Goal: Transaction & Acquisition: Purchase product/service

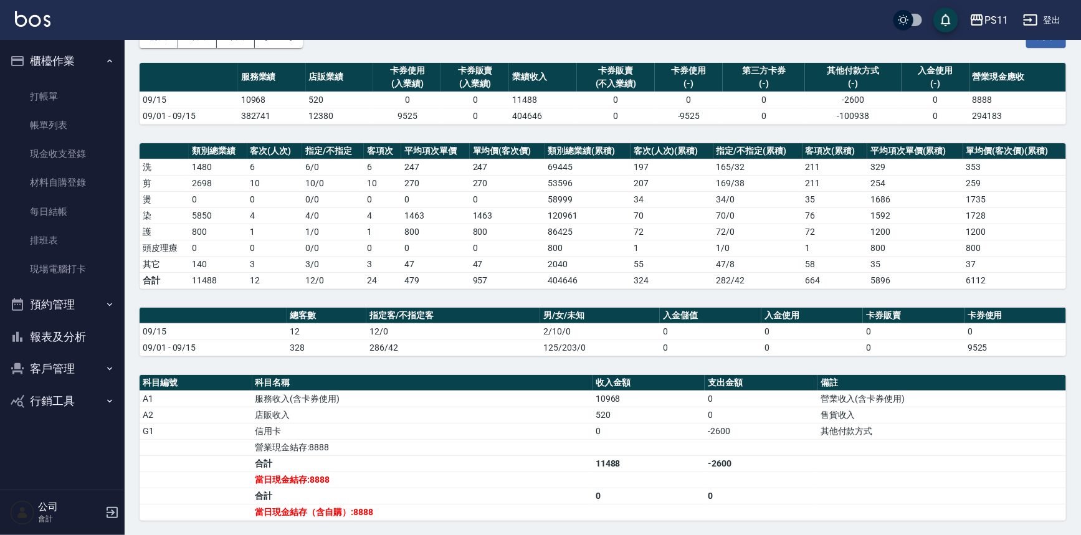
scroll to position [56, 0]
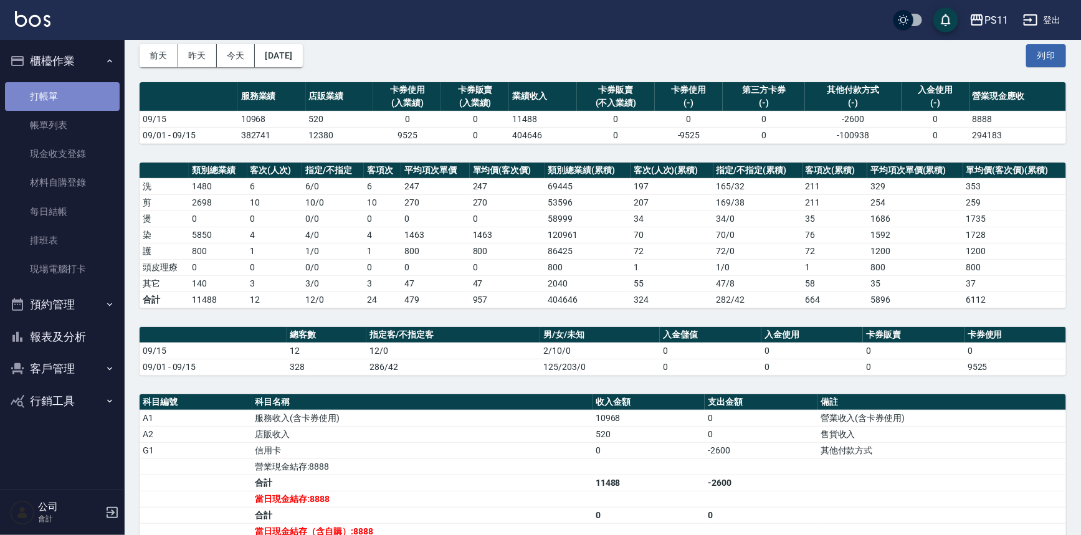
click at [87, 101] on link "打帳單" at bounding box center [62, 96] width 115 height 29
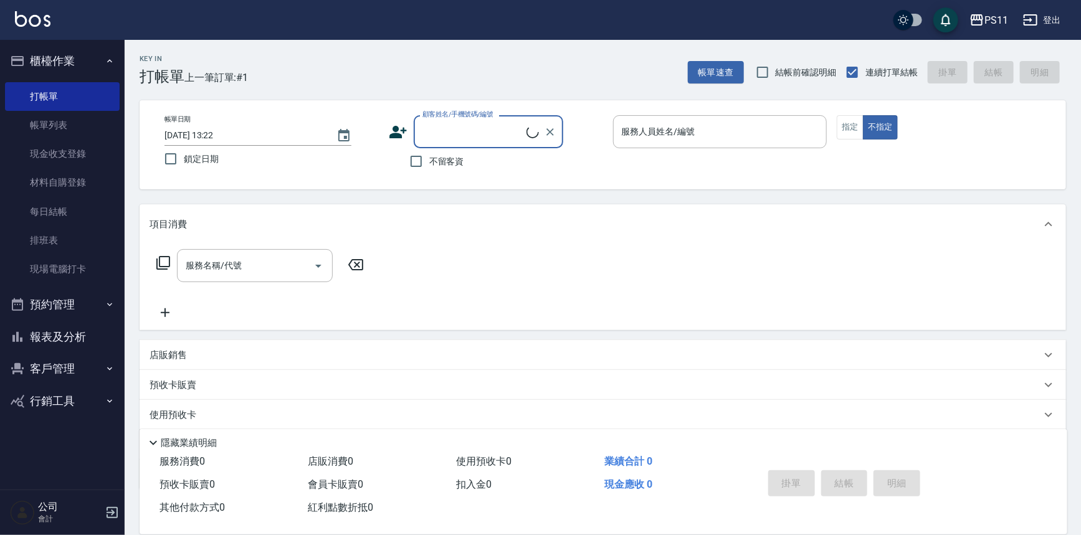
click at [448, 132] on input "顧客姓名/手機號碼/編號" at bounding box center [472, 132] width 107 height 22
type input "h"
type input "ㄎ"
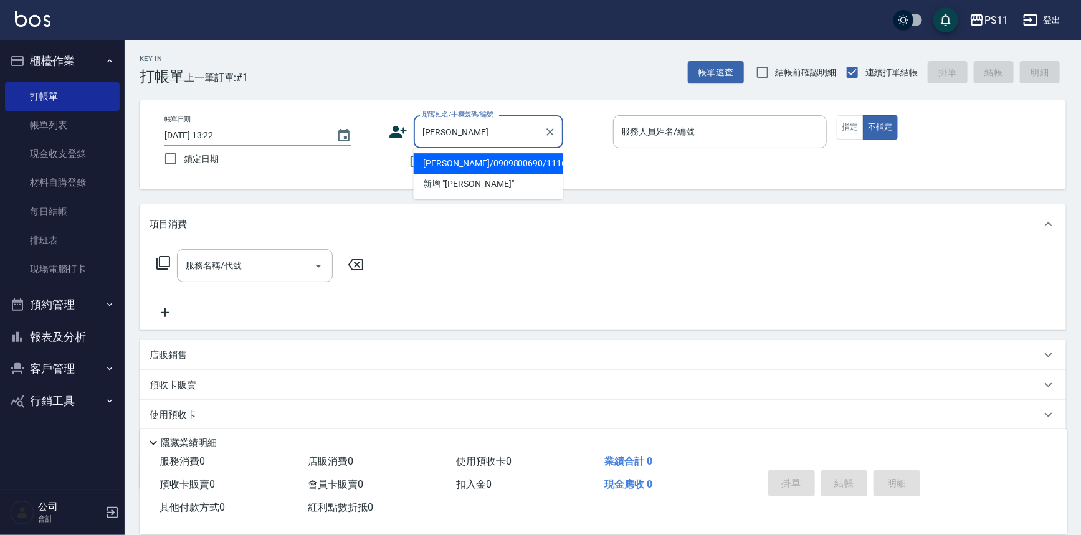
click at [451, 155] on li "[PERSON_NAME]/0909800690/1116" at bounding box center [489, 163] width 150 height 21
type input "[PERSON_NAME]/0909800690/1116"
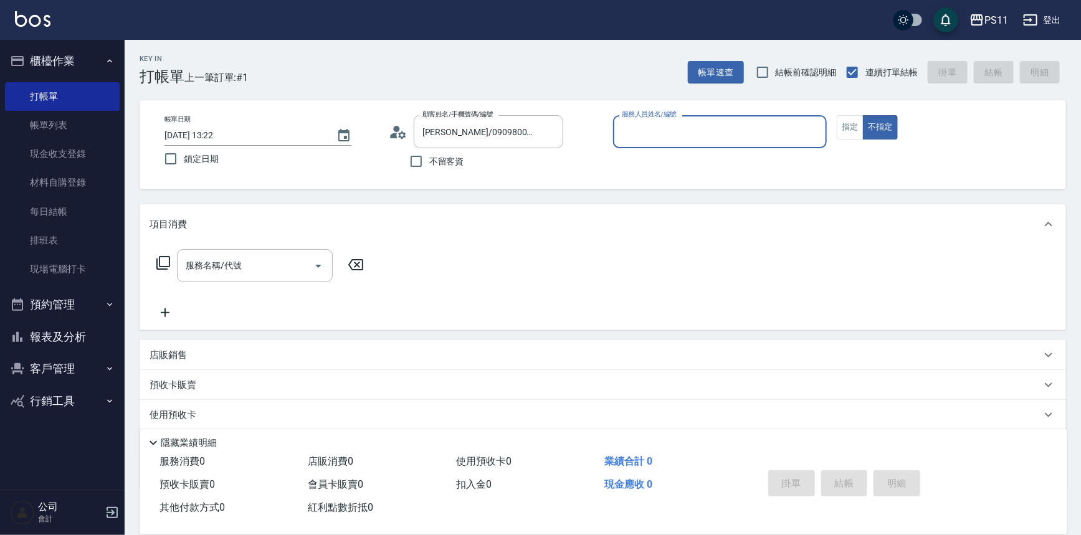
click at [687, 123] on input "服務人員姓名/編號" at bounding box center [720, 132] width 203 height 22
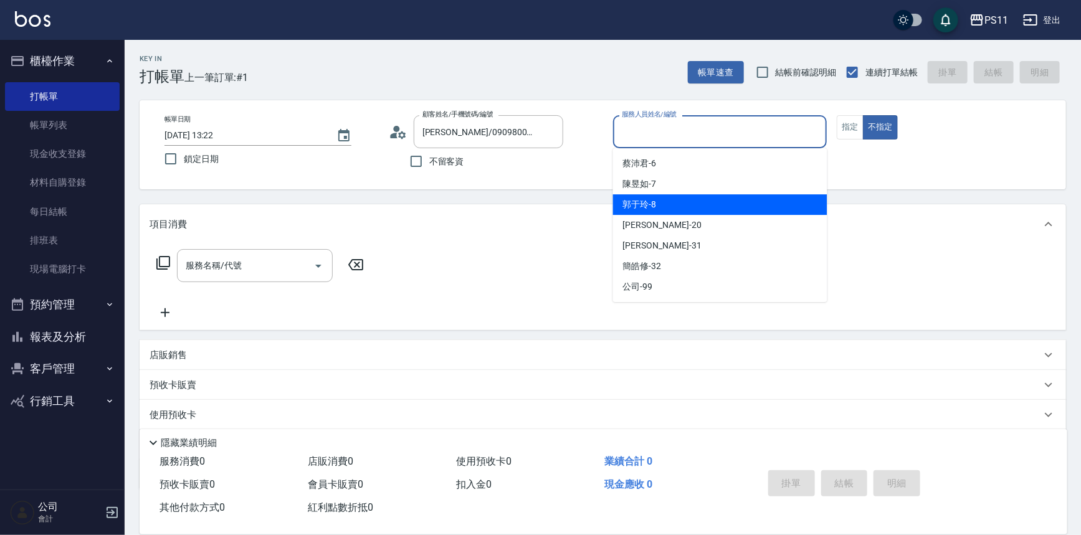
drag, startPoint x: 666, startPoint y: 196, endPoint x: 794, endPoint y: 156, distance: 134.4
click at [666, 197] on div "郭于玲 -8" at bounding box center [720, 204] width 214 height 21
type input "郭于玲-8"
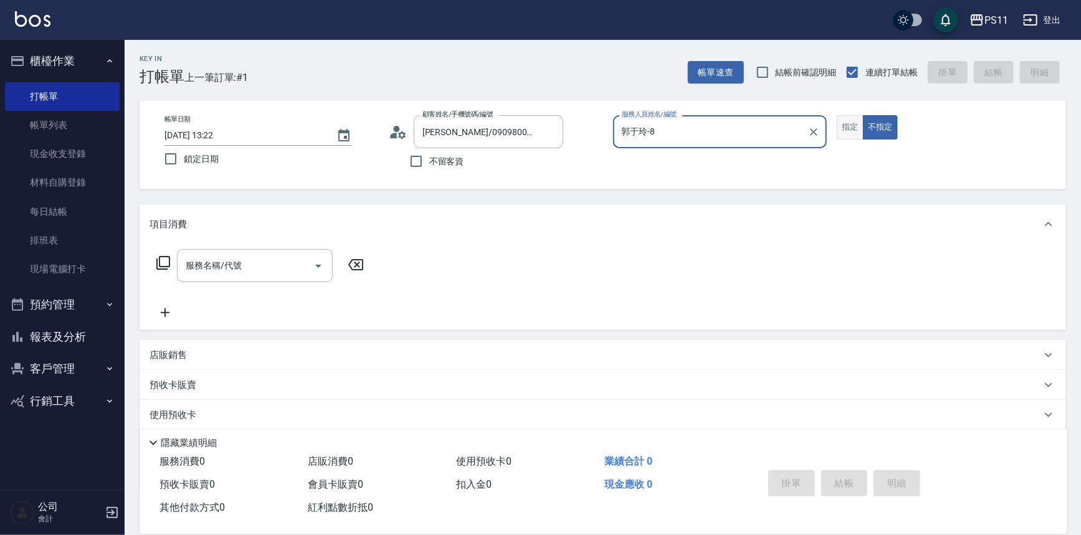
click at [846, 128] on button "指定" at bounding box center [850, 127] width 27 height 24
click at [164, 257] on icon at bounding box center [163, 263] width 14 height 14
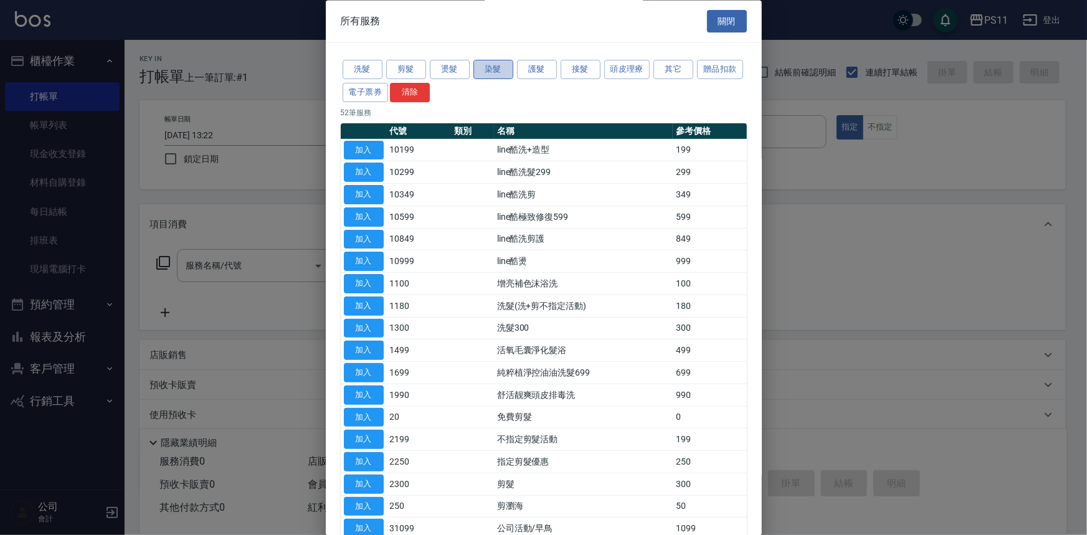
click at [497, 71] on button "染髮" at bounding box center [494, 69] width 40 height 19
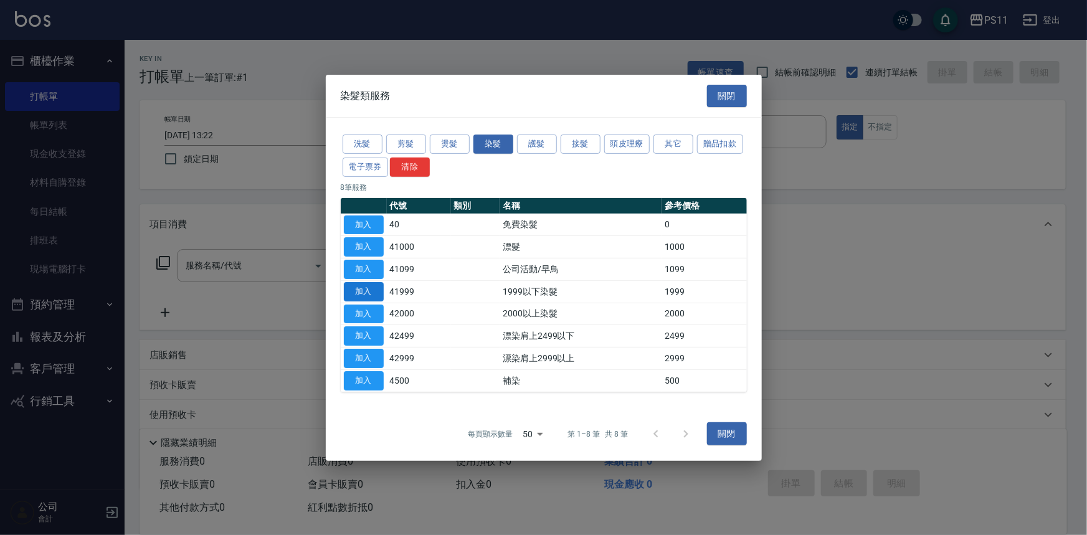
click at [373, 296] on button "加入" at bounding box center [364, 291] width 40 height 19
type input "1999以下染髮(41999)"
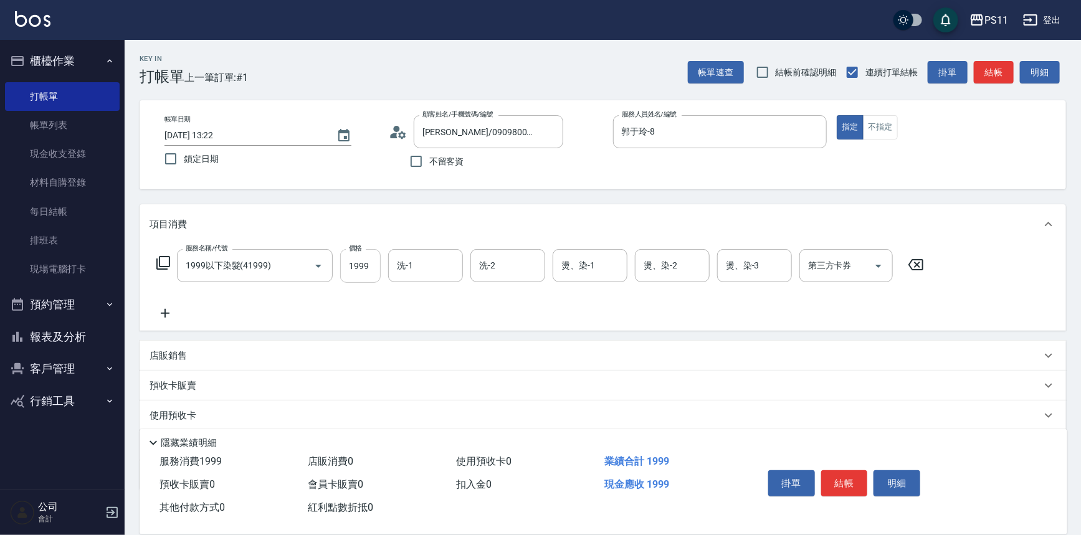
click at [367, 272] on input "1999" at bounding box center [360, 266] width 41 height 34
type input "3000"
type input "[PERSON_NAME]-20"
click at [153, 310] on icon at bounding box center [165, 313] width 31 height 15
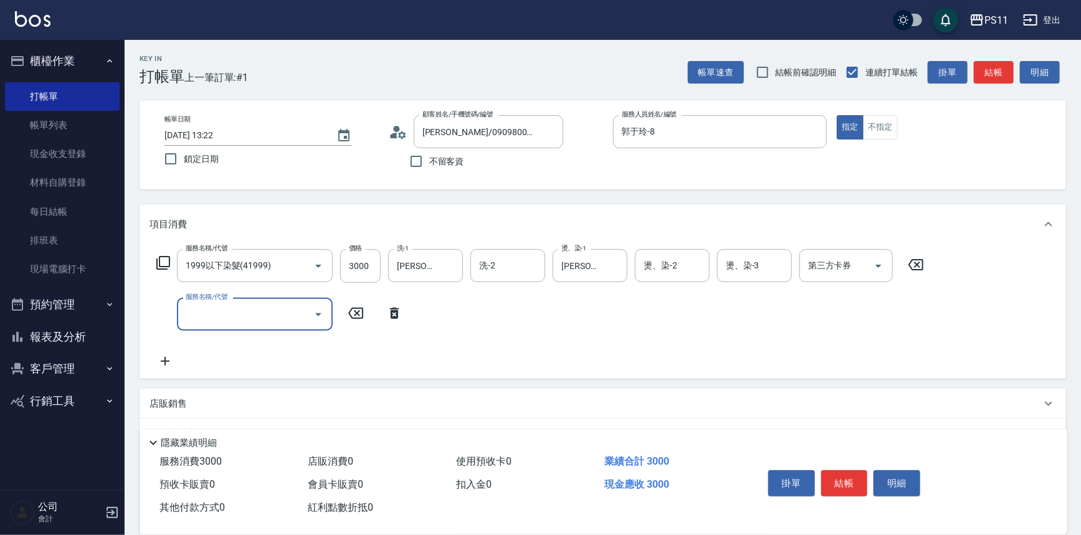
click at [180, 312] on div "服務名稱/代號" at bounding box center [255, 314] width 156 height 33
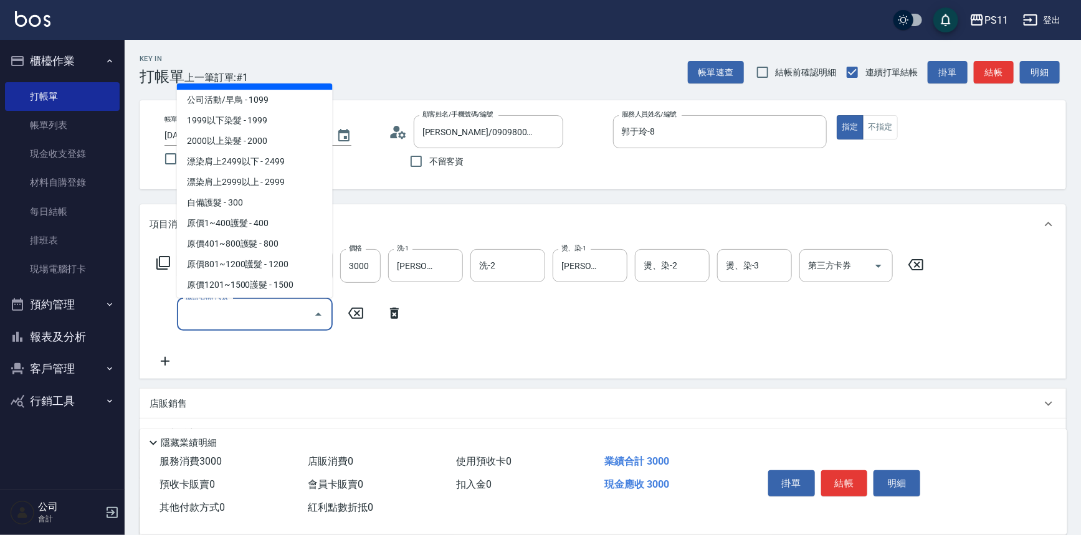
scroll to position [736, 0]
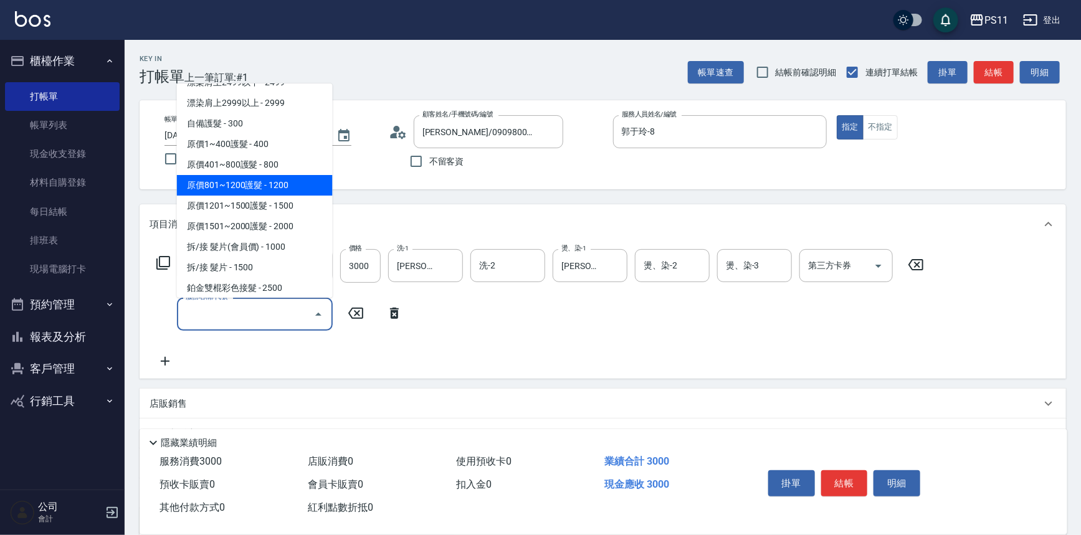
click at [290, 187] on span "原價801~1200護髮 - 1200" at bounding box center [255, 185] width 156 height 21
type input "原價801~1200護髮(51200)"
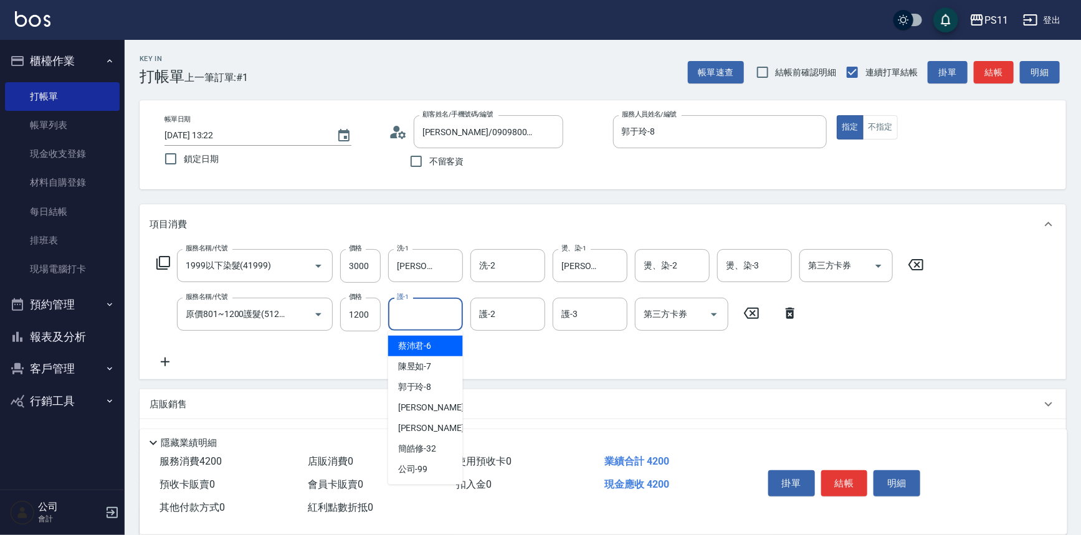
click at [425, 305] on input "護-1" at bounding box center [426, 314] width 64 height 22
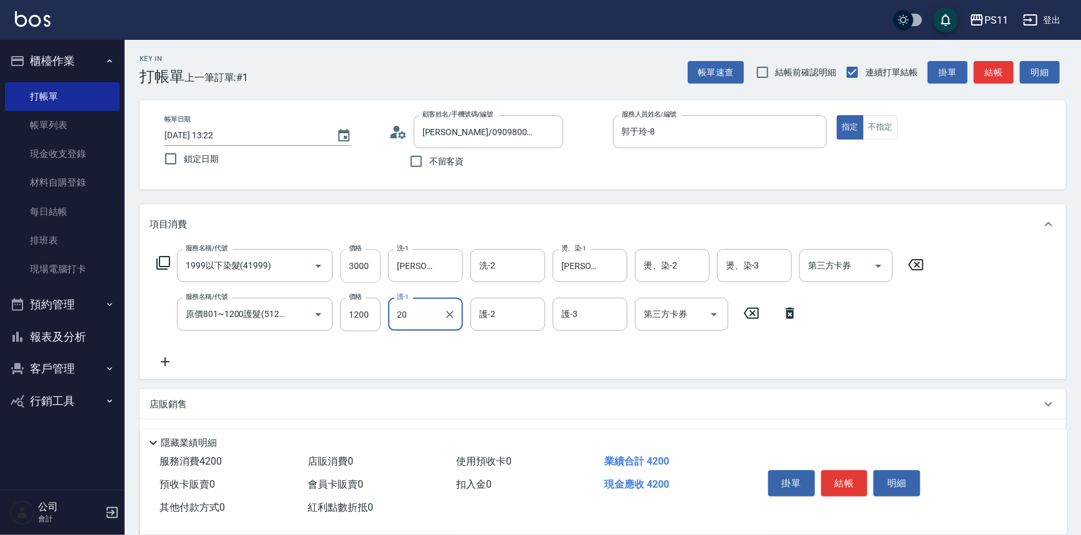
type input "[PERSON_NAME]-20"
click at [838, 477] on button "結帳" at bounding box center [844, 483] width 47 height 26
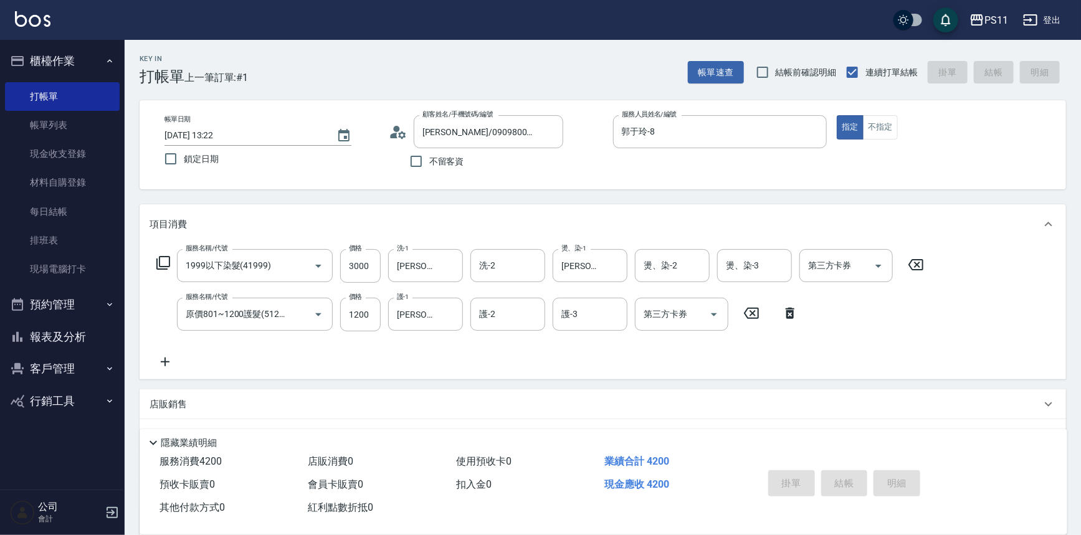
type input "[DATE] 13:23"
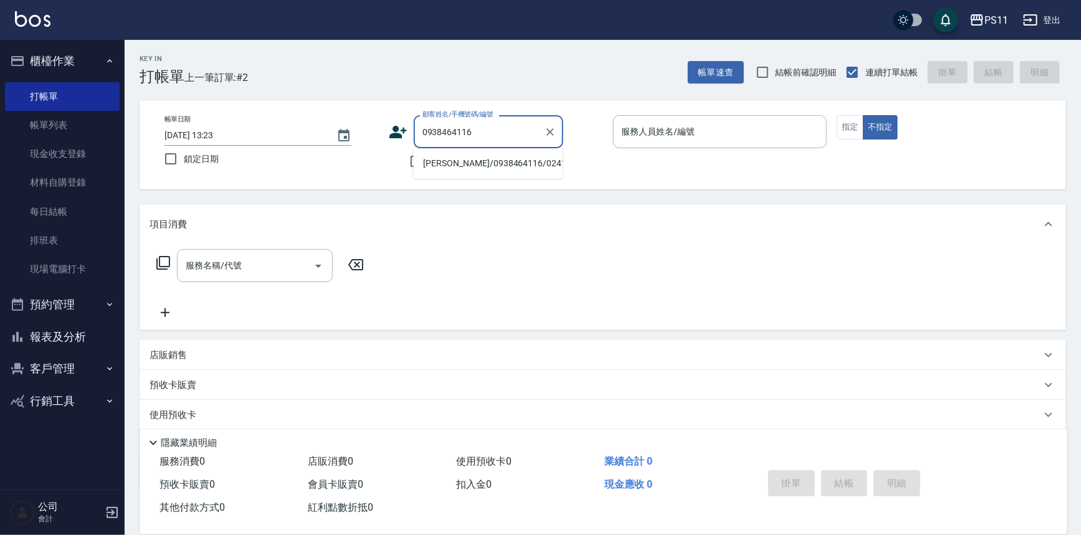
click at [517, 152] on ul "[PERSON_NAME]/0938464116/0241" at bounding box center [489, 163] width 150 height 31
click at [500, 161] on li "[PERSON_NAME]/0938464116/0241" at bounding box center [489, 163] width 150 height 21
type input "[PERSON_NAME]/0938464116/0241"
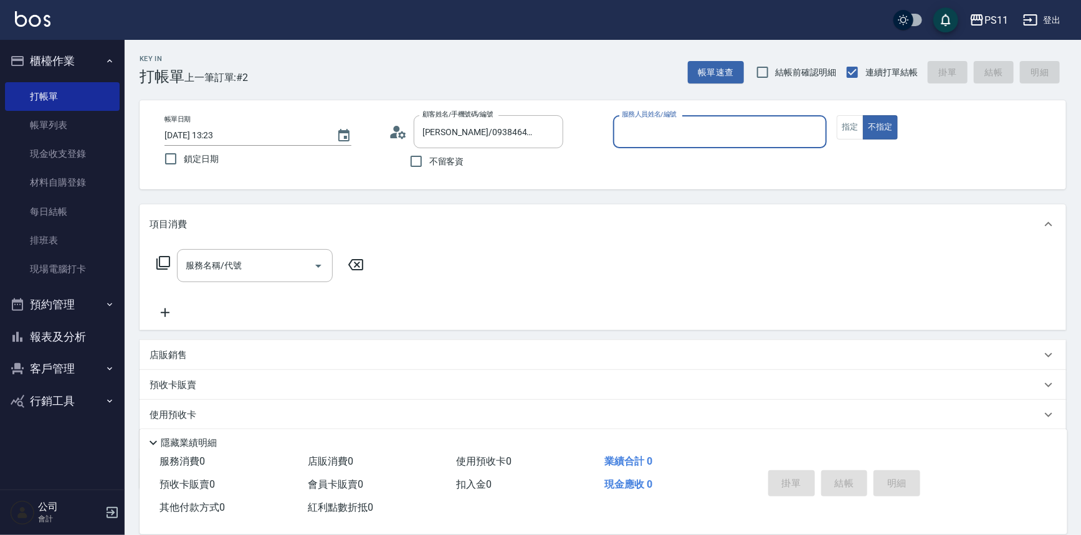
click at [680, 132] on input "服務人員姓名/編號" at bounding box center [720, 132] width 203 height 22
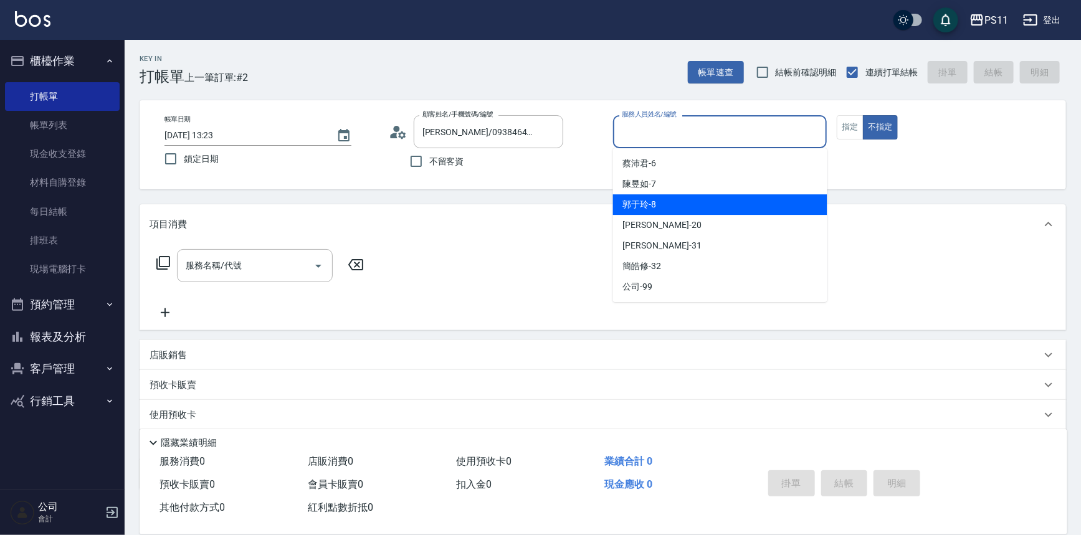
click at [658, 203] on div "郭于玲 -8" at bounding box center [720, 204] width 214 height 21
type input "郭于玲-8"
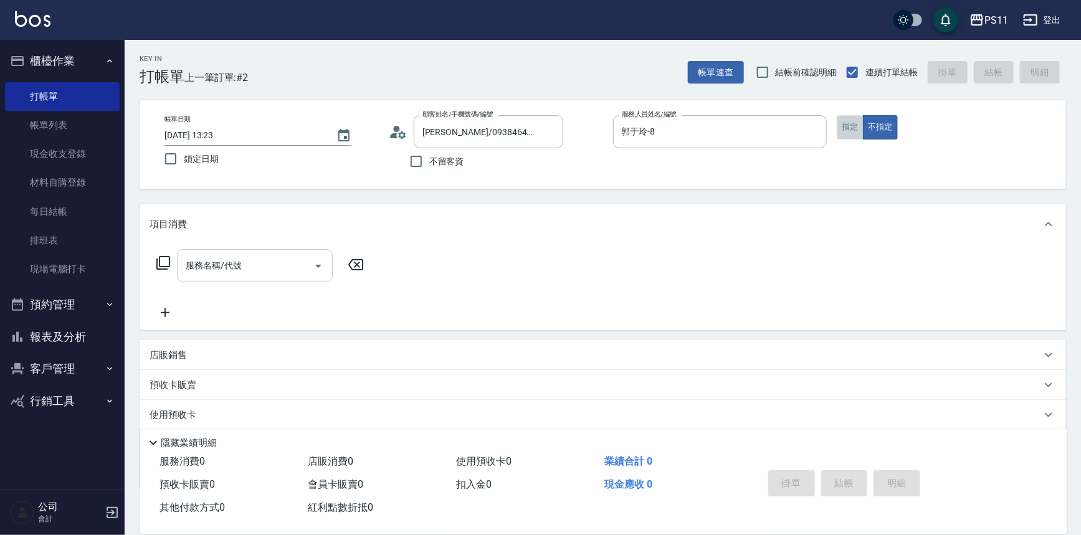
drag, startPoint x: 846, startPoint y: 125, endPoint x: 237, endPoint y: 249, distance: 621.9
click at [846, 126] on button "指定" at bounding box center [850, 127] width 27 height 24
click at [160, 262] on icon at bounding box center [163, 263] width 14 height 14
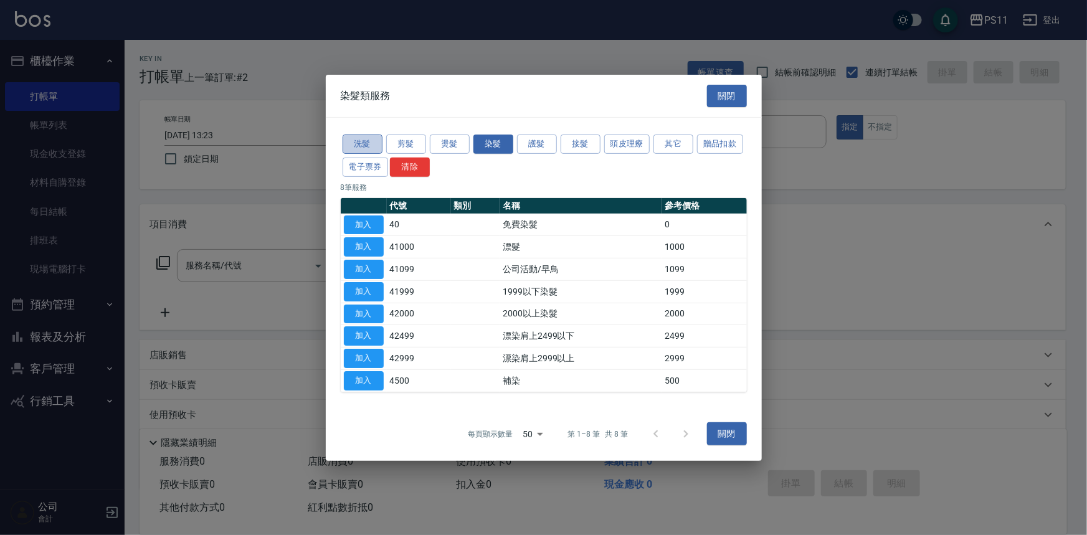
click at [350, 140] on button "洗髮" at bounding box center [363, 144] width 40 height 19
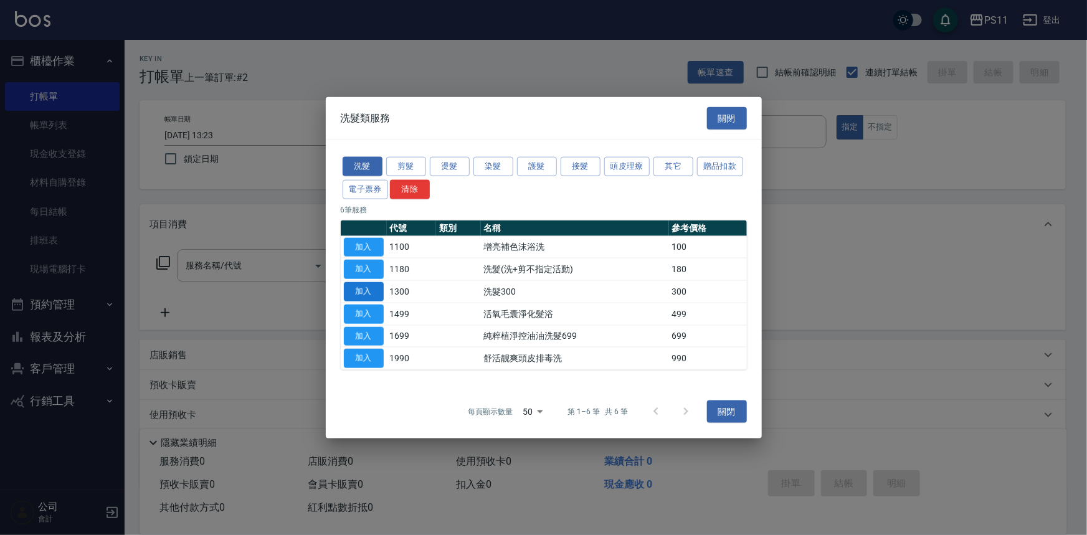
click at [372, 298] on button "加入" at bounding box center [364, 291] width 40 height 19
type input "洗髮300(1300)"
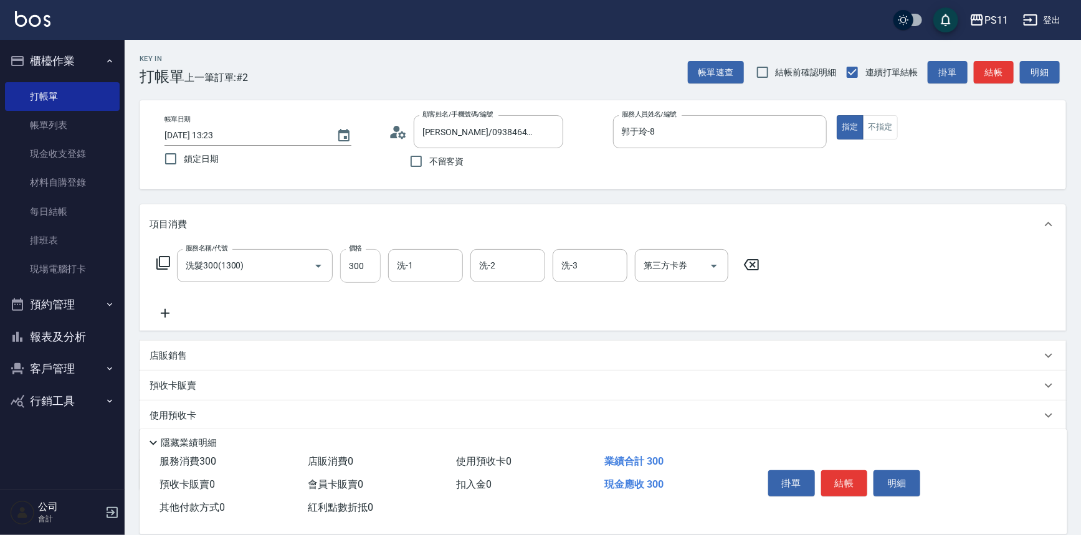
click at [376, 265] on input "300" at bounding box center [360, 266] width 41 height 34
drag, startPoint x: 427, startPoint y: 271, endPoint x: 388, endPoint y: 209, distance: 74.0
click at [421, 226] on div "項目消費 服務名稱/代號 洗髮300(1300) 服務名稱/代號 價格 300 價格 洗-1 洗-1 洗-2 洗-2 洗-3 洗-3 第三方卡券 第三方卡券" at bounding box center [603, 267] width 927 height 127
type input "[PERSON_NAME]-20"
click at [157, 310] on icon at bounding box center [165, 313] width 31 height 15
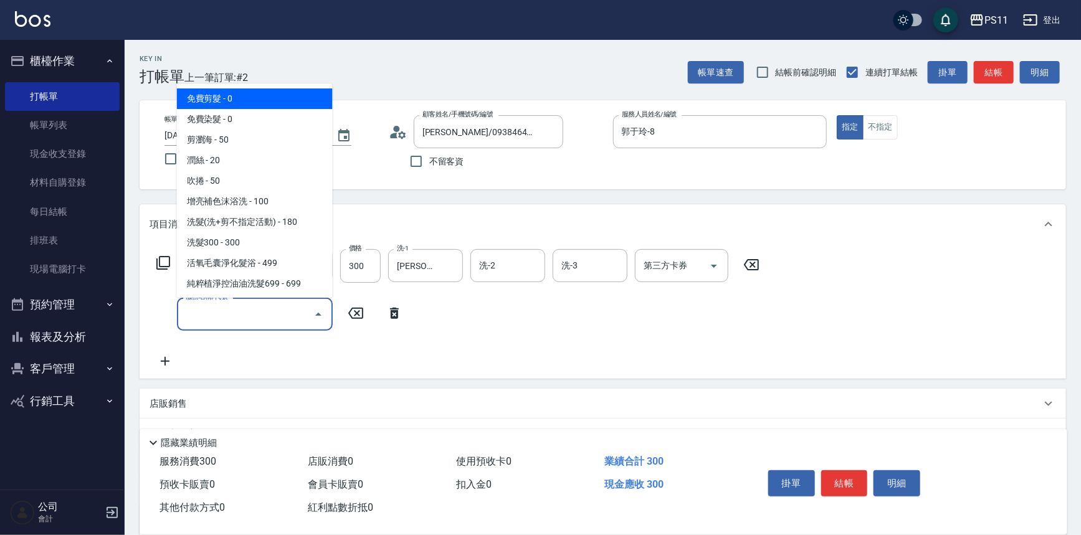
click at [213, 322] on input "服務名稱/代號" at bounding box center [246, 314] width 126 height 22
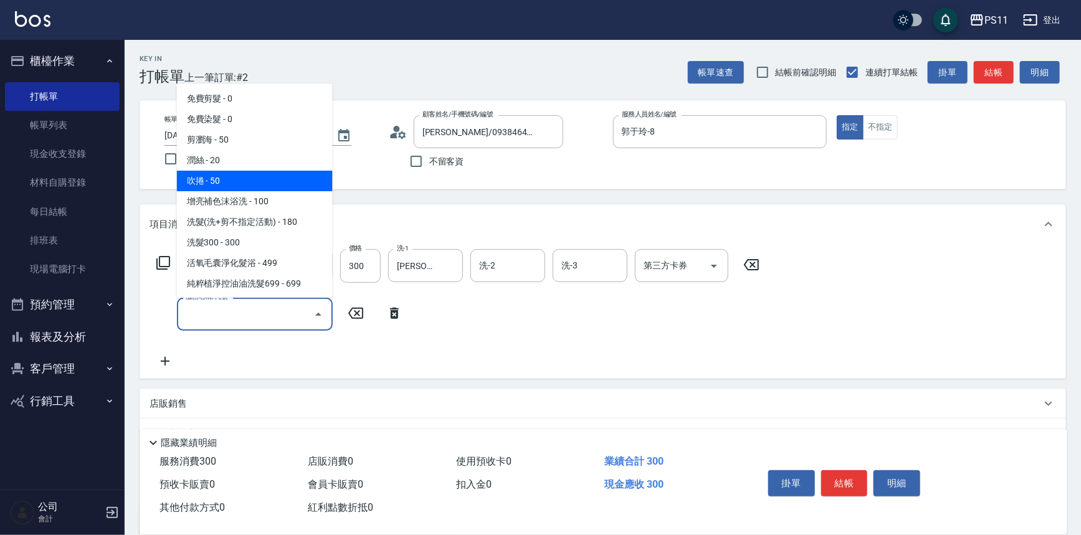
scroll to position [113, 0]
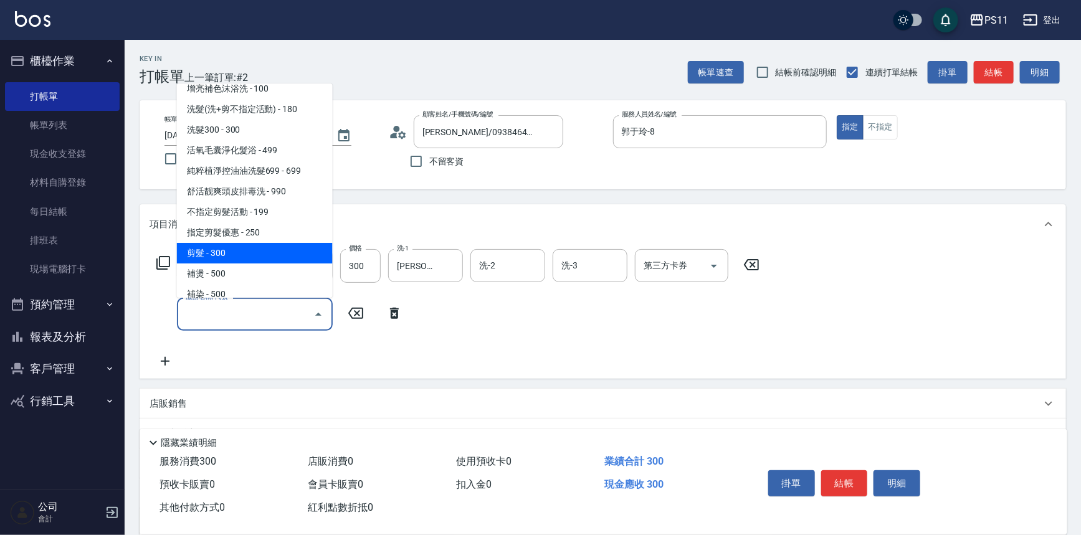
click at [249, 255] on span "剪髮 - 300" at bounding box center [255, 253] width 156 height 21
type input "剪髮(2300)"
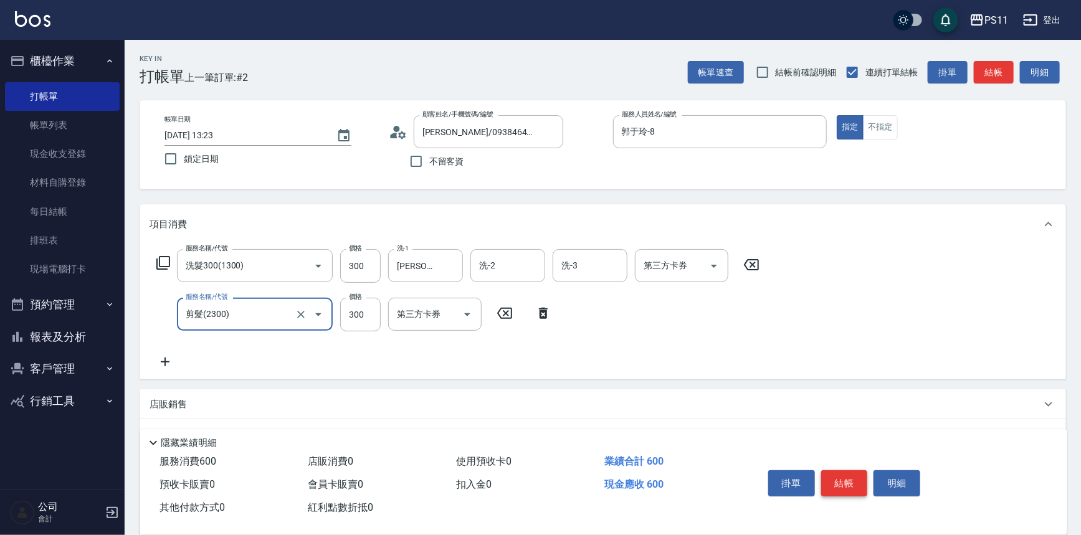
click at [841, 475] on button "結帳" at bounding box center [844, 483] width 47 height 26
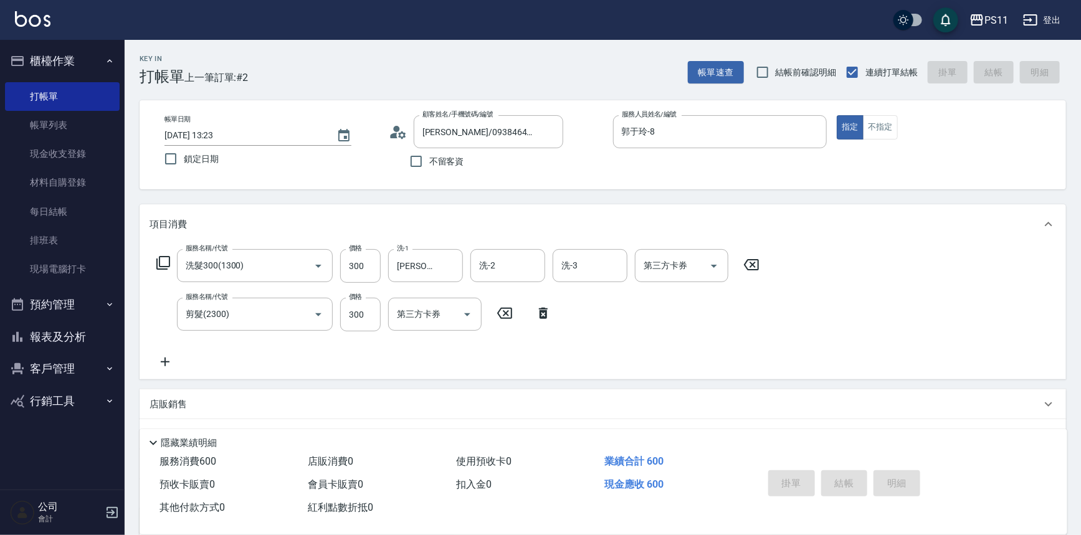
type input "[DATE] 13:49"
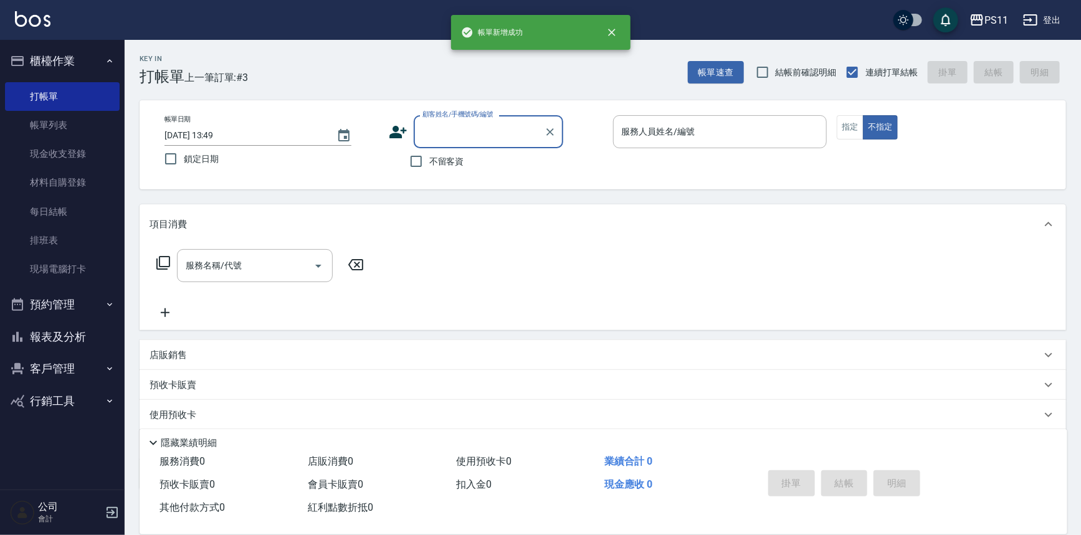
click at [462, 136] on input "顧客姓名/手機號碼/編號" at bounding box center [479, 132] width 120 height 22
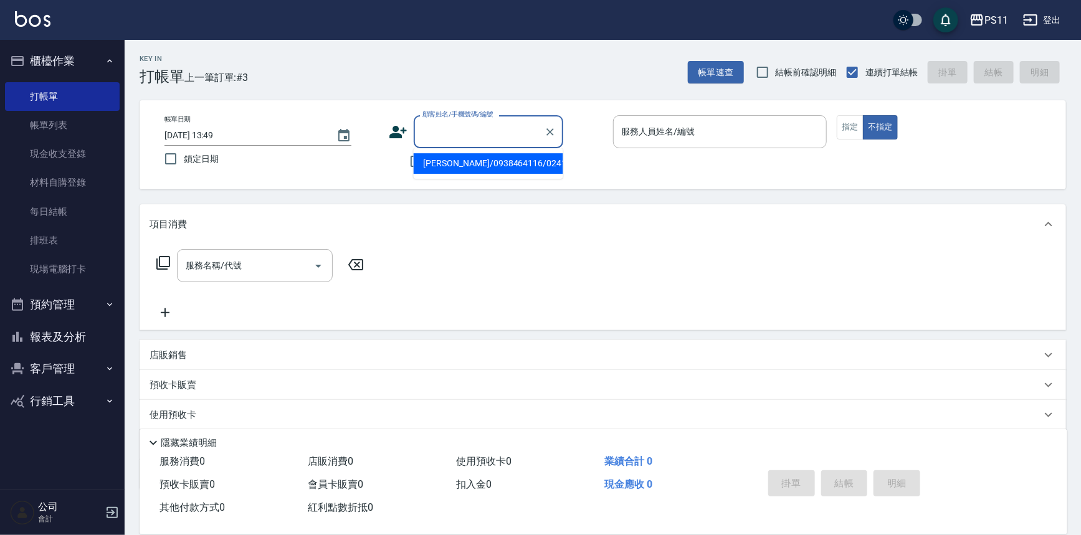
click at [469, 158] on li "[PERSON_NAME]/0938464116/0241" at bounding box center [489, 163] width 150 height 21
type input "[PERSON_NAME]/0938464116/0241"
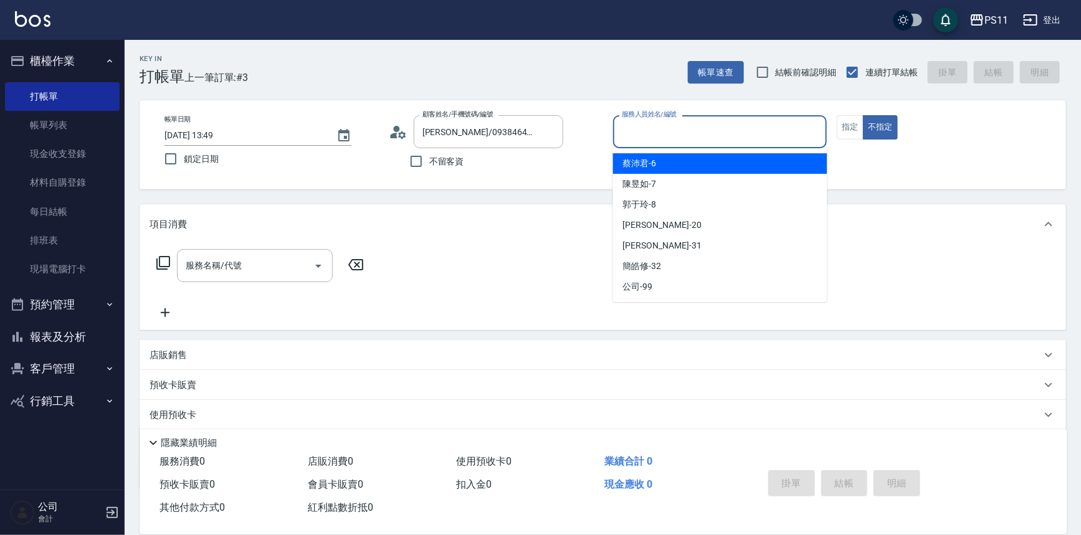
click at [653, 136] on input "服務人員姓名/編號" at bounding box center [720, 132] width 203 height 22
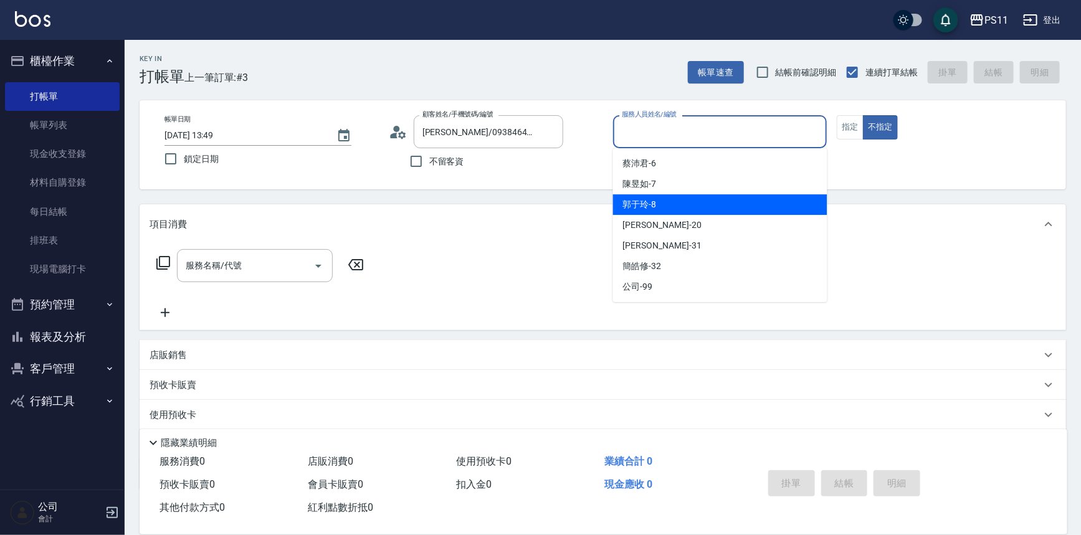
click at [666, 212] on div "郭于玲 -8" at bounding box center [720, 204] width 214 height 21
type input "郭于玲-8"
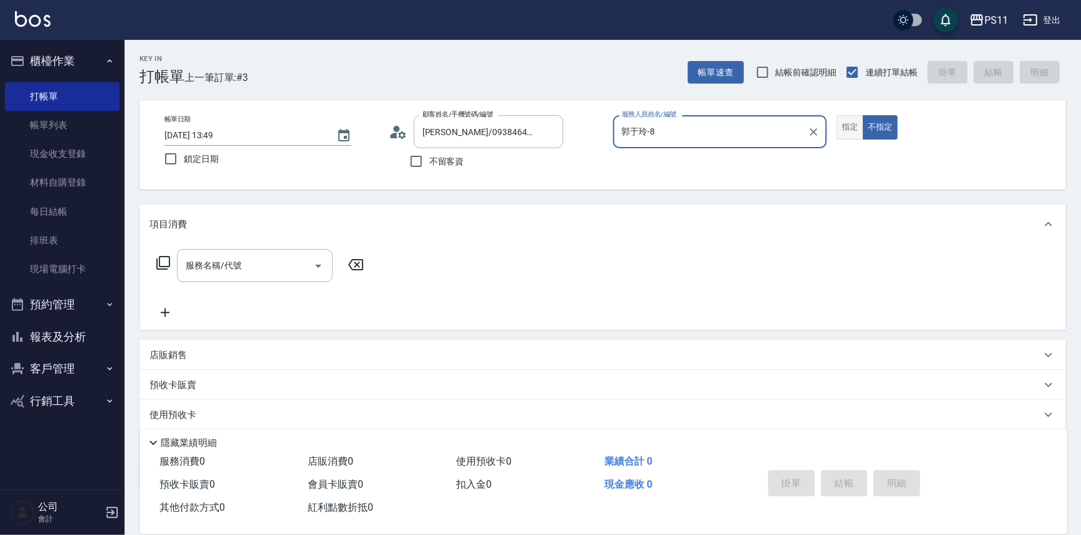
click at [842, 125] on button "指定" at bounding box center [850, 127] width 27 height 24
click at [160, 258] on icon at bounding box center [163, 262] width 15 height 15
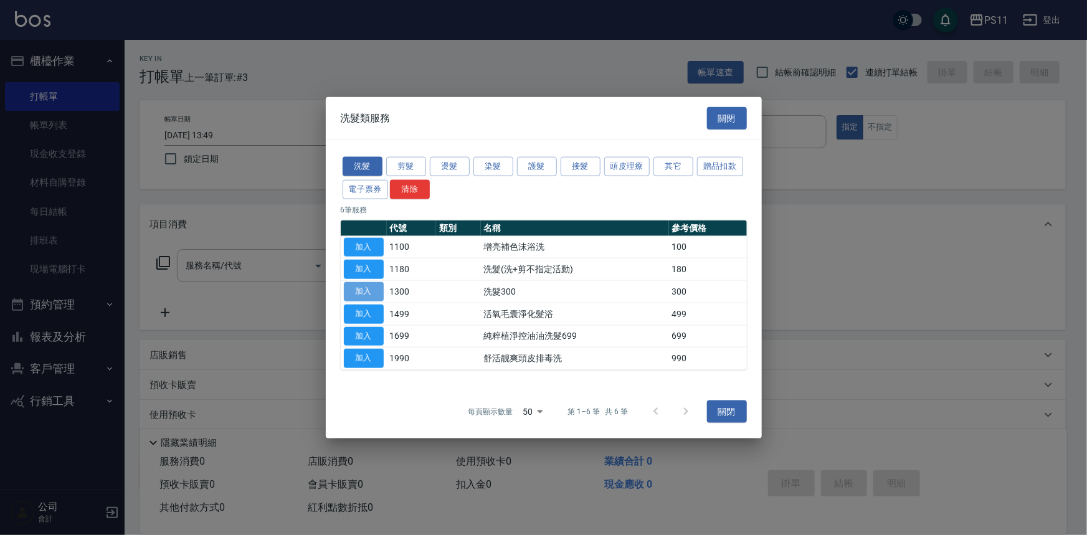
click at [373, 294] on button "加入" at bounding box center [364, 291] width 40 height 19
type input "洗髮300(1300)"
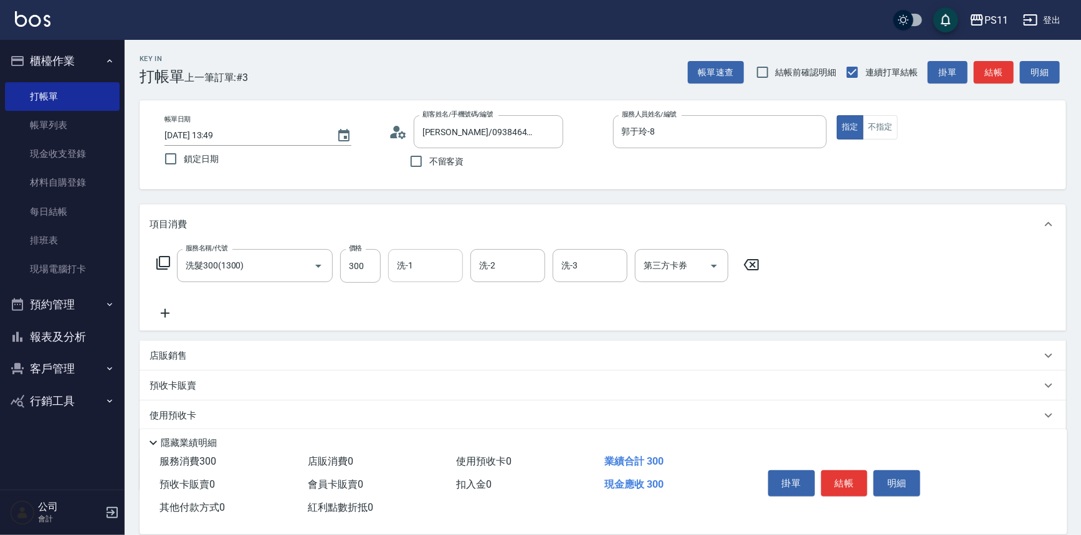
click at [428, 276] on input "洗-1" at bounding box center [426, 266] width 64 height 22
type input "[PERSON_NAME]-20"
click at [158, 329] on div "服務名稱/代號 洗髮300(1300) 服務名稱/代號 價格 300 價格 洗-1 [PERSON_NAME]-20 洗-1 洗-2 洗-2 洗-3 洗-3 …" at bounding box center [603, 287] width 927 height 87
click at [170, 319] on icon at bounding box center [165, 313] width 31 height 15
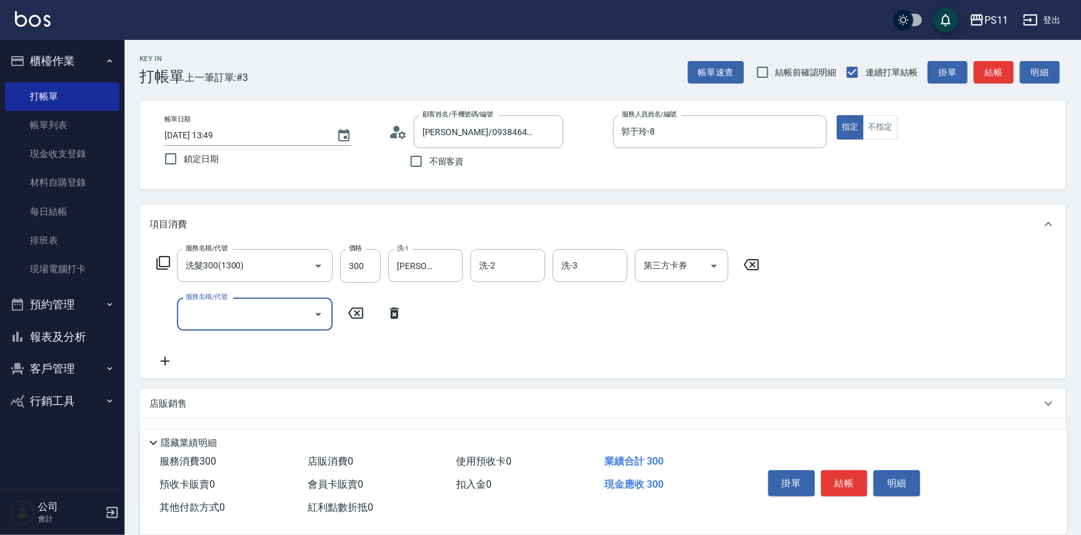
click at [199, 315] on input "服務名稱/代號" at bounding box center [246, 314] width 126 height 22
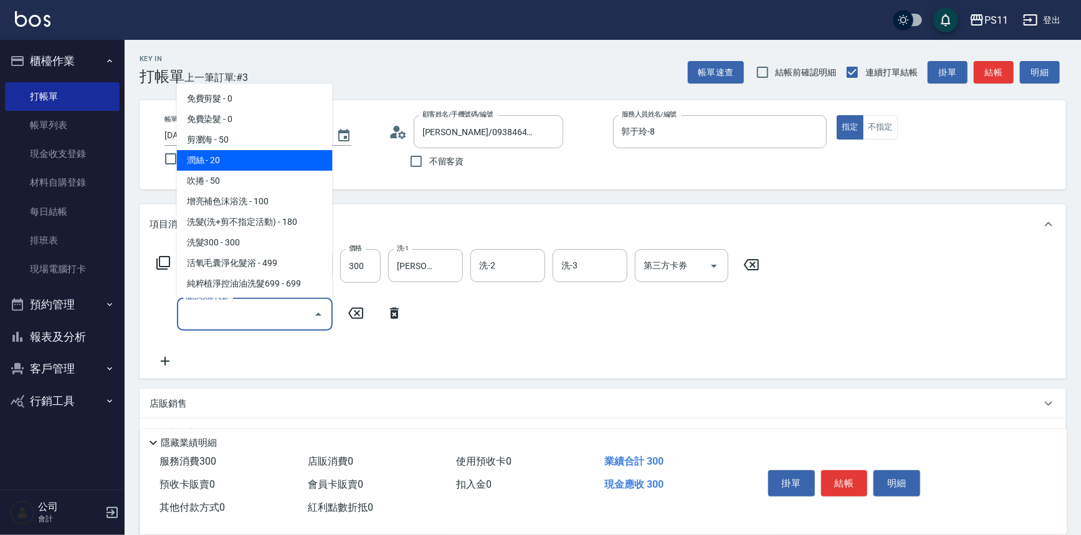
click at [264, 156] on span "潤絲 - 20" at bounding box center [255, 160] width 156 height 21
type input "潤絲(820)"
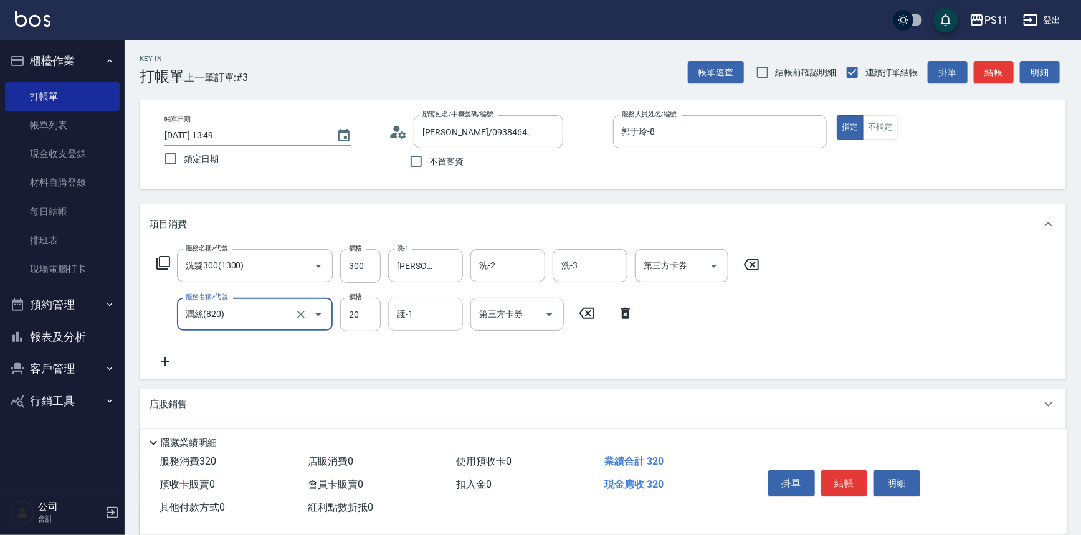
click at [441, 317] on input "護-1" at bounding box center [426, 314] width 64 height 22
type input "[PERSON_NAME]-20"
click at [834, 480] on button "結帳" at bounding box center [844, 483] width 47 height 26
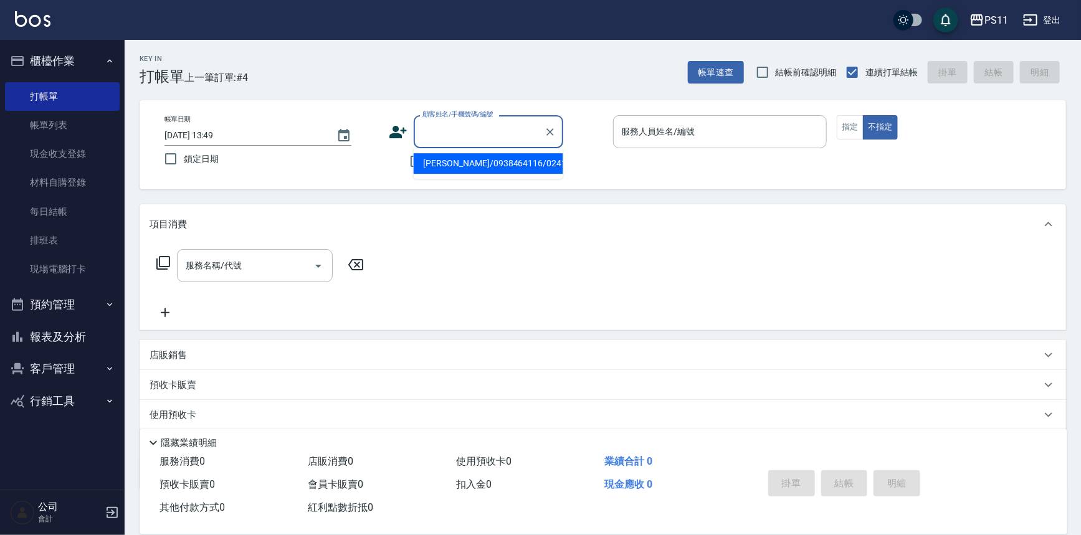
click at [485, 130] on input "顧客姓名/手機號碼/編號" at bounding box center [479, 132] width 120 height 22
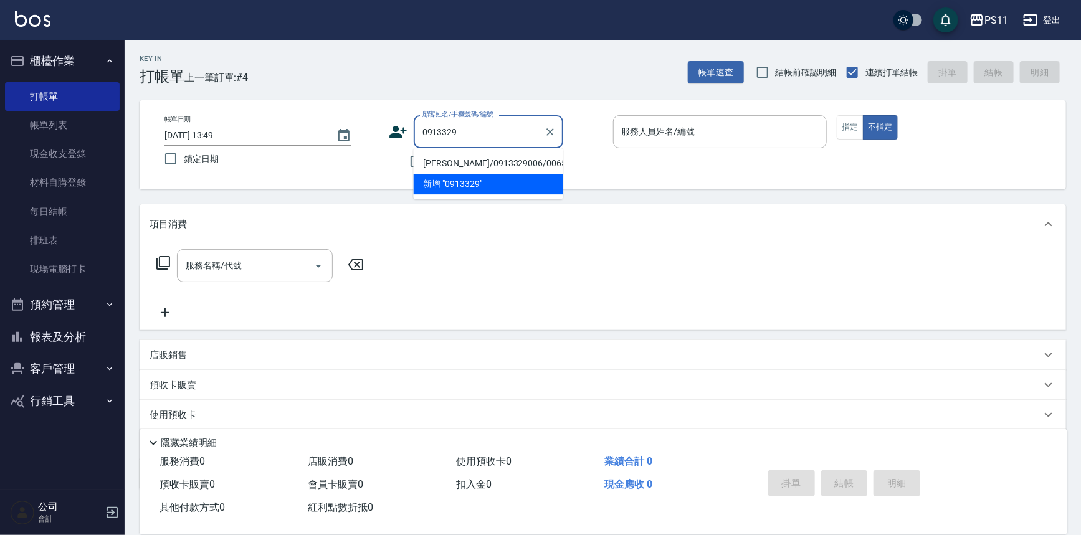
click at [500, 163] on li "[PERSON_NAME]/0913329006/0065" at bounding box center [489, 163] width 150 height 21
type input "[PERSON_NAME]/0913329006/0065"
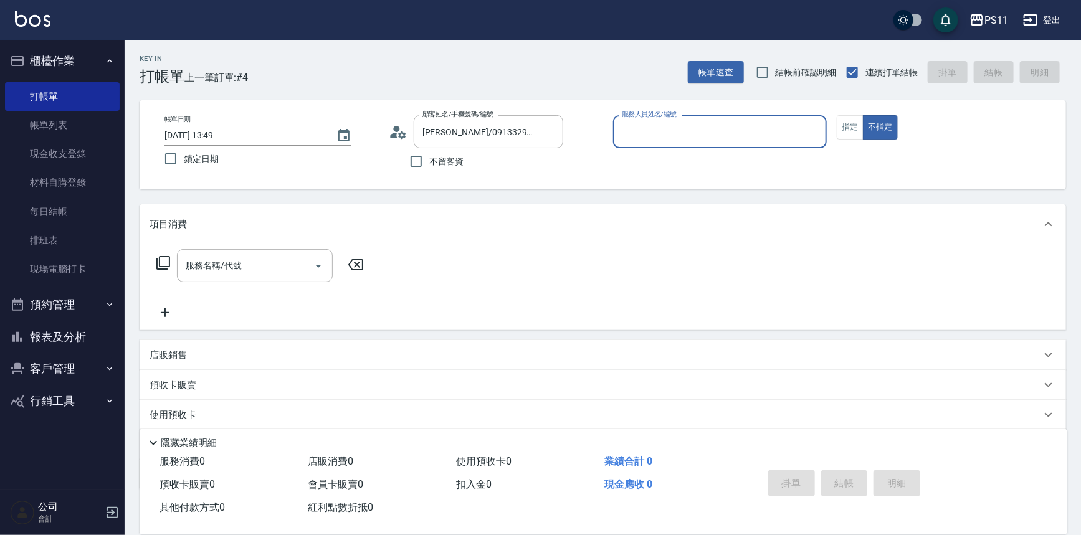
drag, startPoint x: 743, startPoint y: 132, endPoint x: 738, endPoint y: 140, distance: 9.9
click at [742, 133] on input "服務人員姓名/編號" at bounding box center [720, 132] width 203 height 22
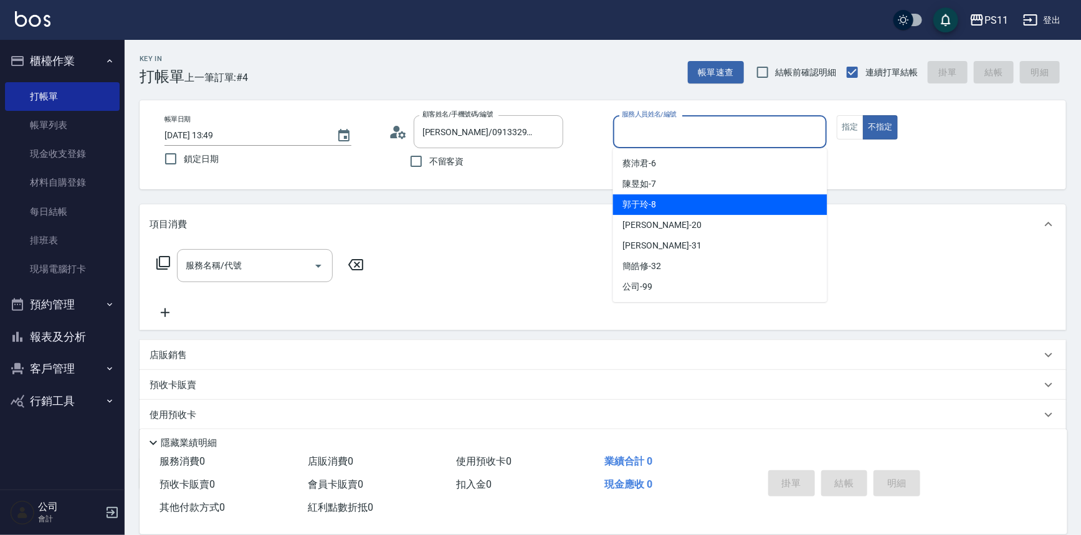
click at [705, 206] on div "郭于玲 -8" at bounding box center [720, 204] width 214 height 21
type input "郭于玲-8"
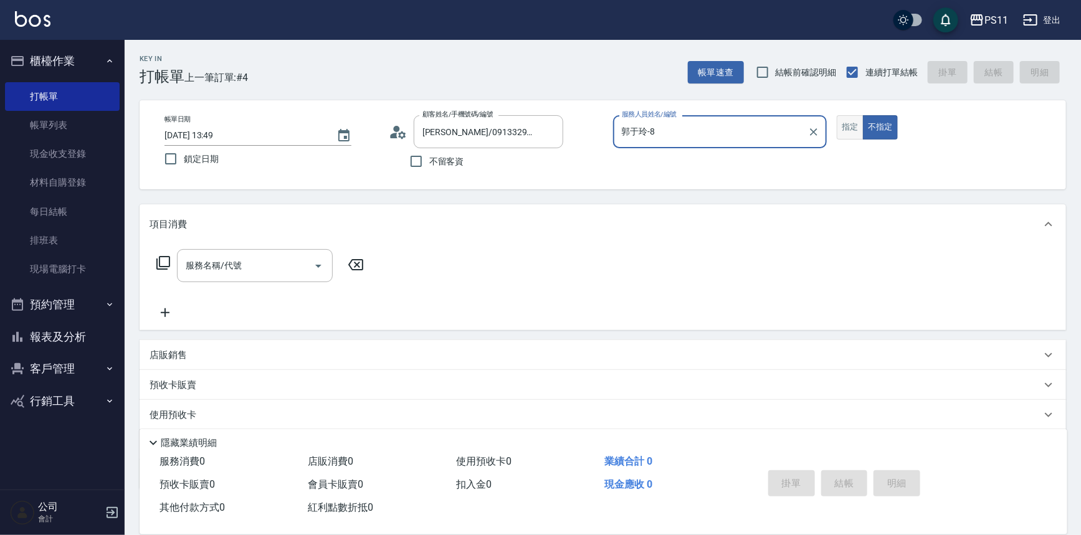
click at [854, 131] on button "指定" at bounding box center [850, 127] width 27 height 24
click at [162, 259] on icon at bounding box center [163, 262] width 15 height 15
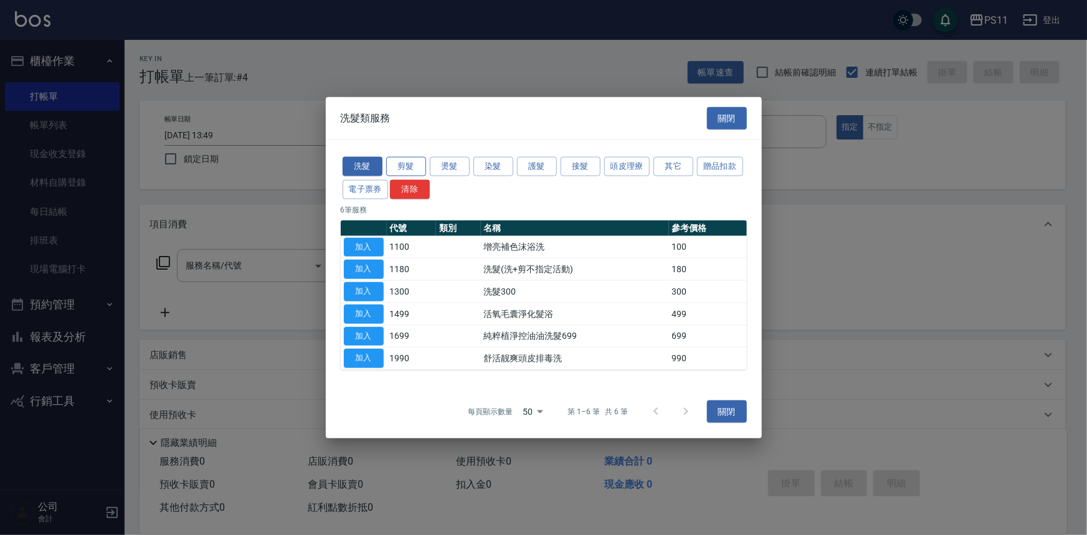
drag, startPoint x: 422, startPoint y: 160, endPoint x: 477, endPoint y: 168, distance: 55.5
click at [422, 160] on button "剪髮" at bounding box center [406, 166] width 40 height 19
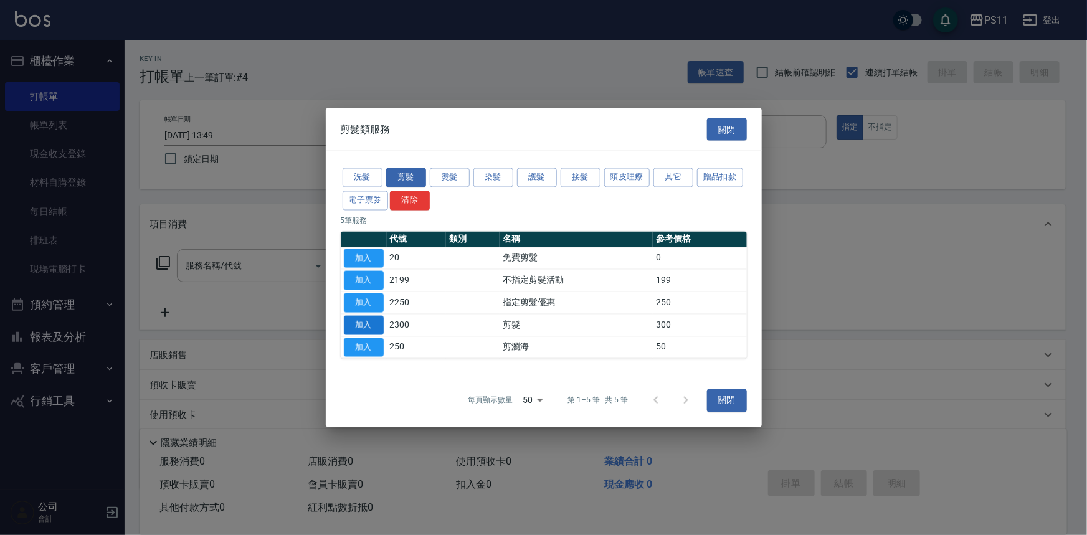
click at [351, 318] on button "加入" at bounding box center [364, 324] width 40 height 19
type input "剪髮(2300)"
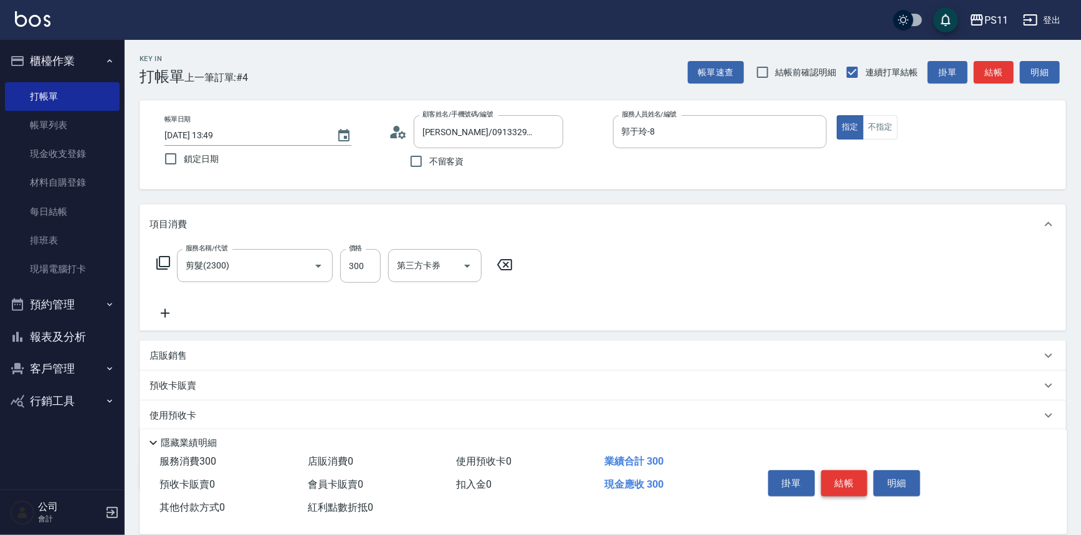
click at [856, 480] on button "結帳" at bounding box center [844, 483] width 47 height 26
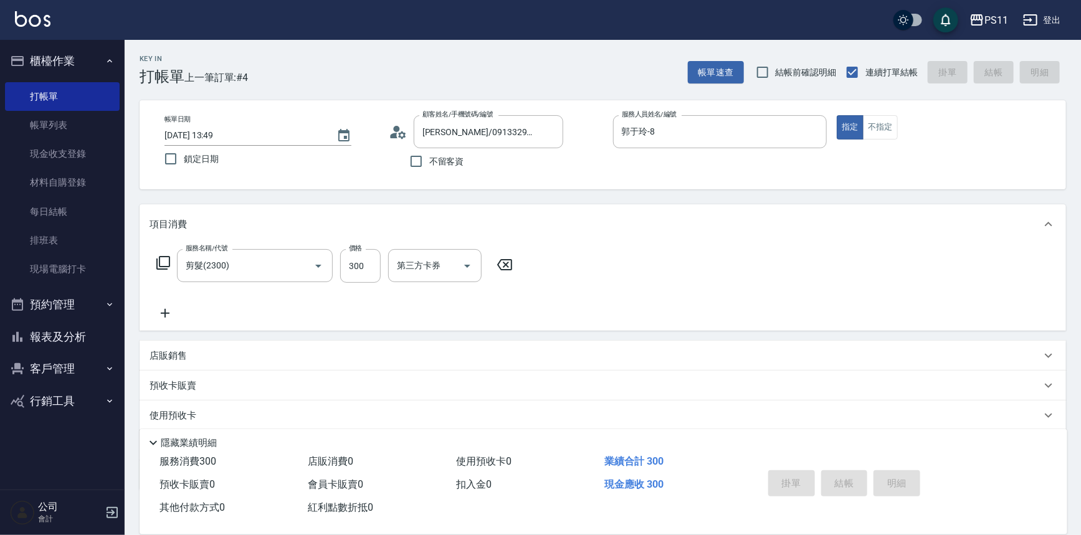
type input "[DATE] 14:14"
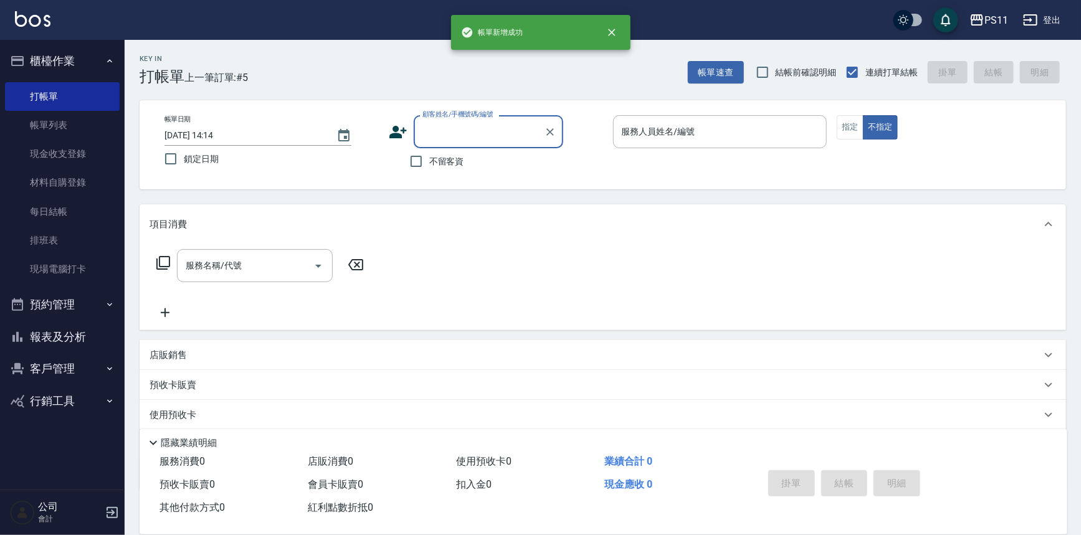
click at [65, 345] on button "報表及分析" at bounding box center [62, 337] width 115 height 32
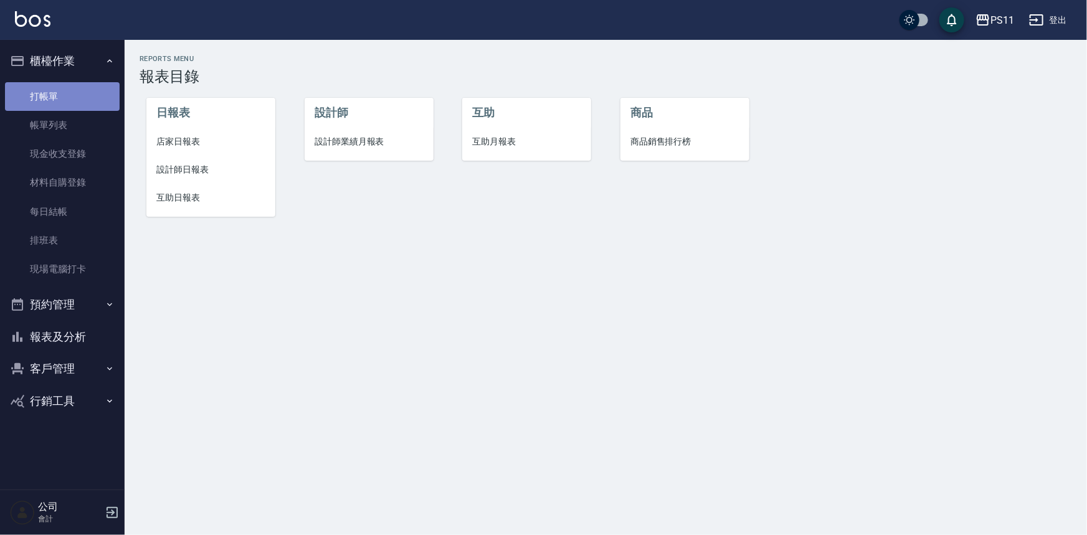
click at [95, 104] on link "打帳單" at bounding box center [62, 96] width 115 height 29
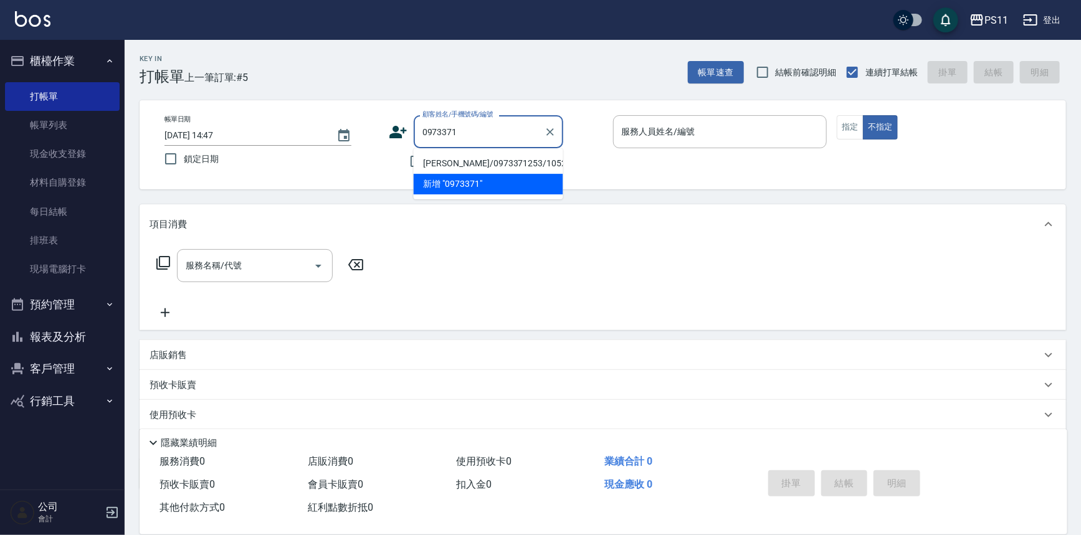
click at [502, 167] on li "[PERSON_NAME]/0973371253/1052" at bounding box center [489, 163] width 150 height 21
type input "[PERSON_NAME]/0973371253/1052"
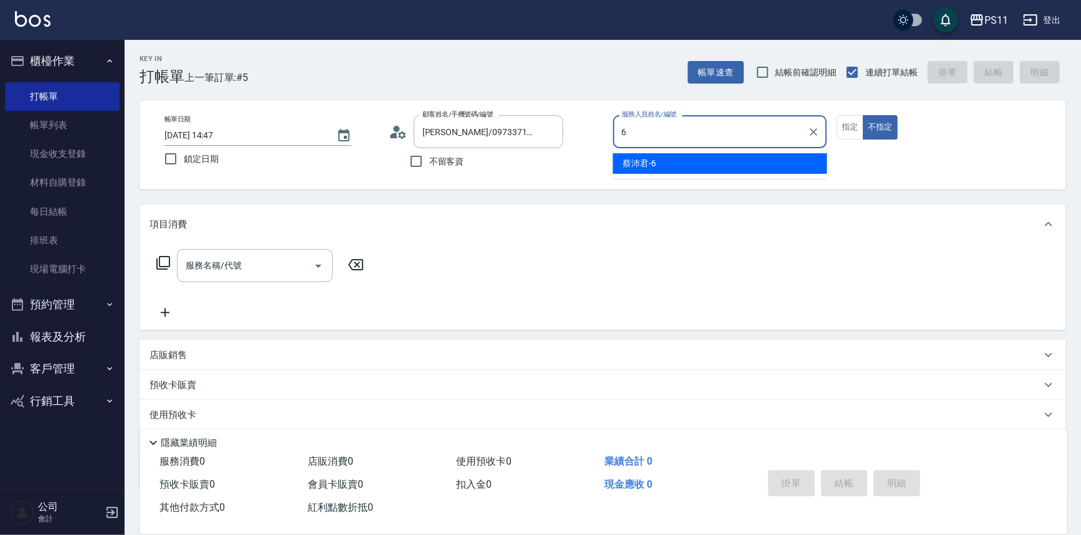
type input "[PERSON_NAME]6"
type button "false"
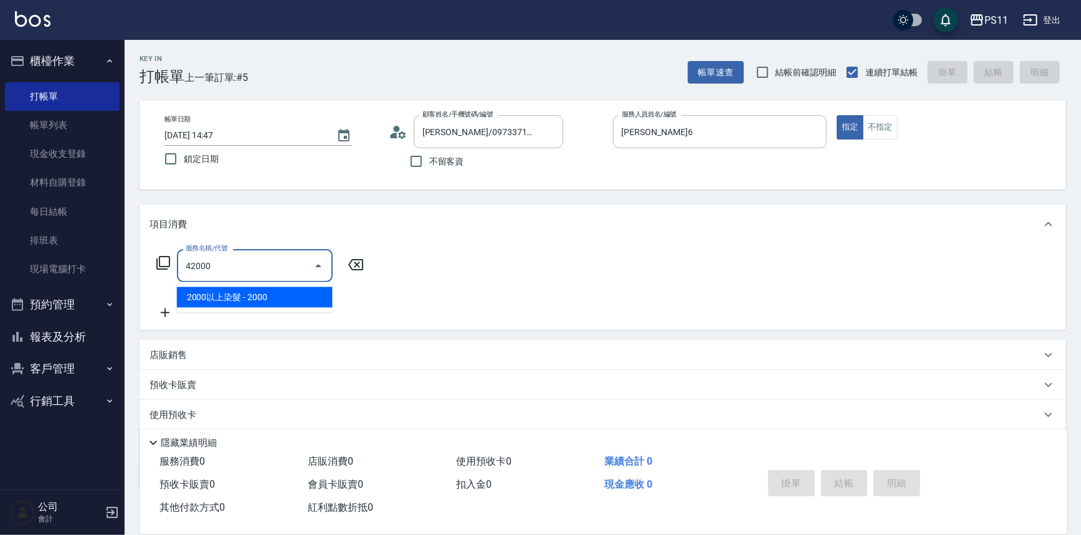
type input "2000以上染髮(42000)"
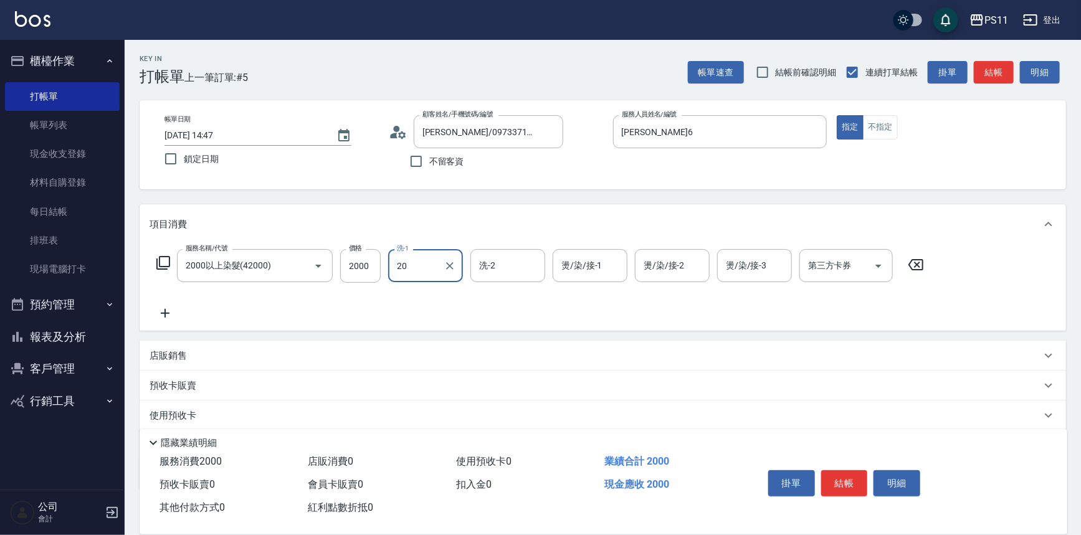
type input "[PERSON_NAME]-20"
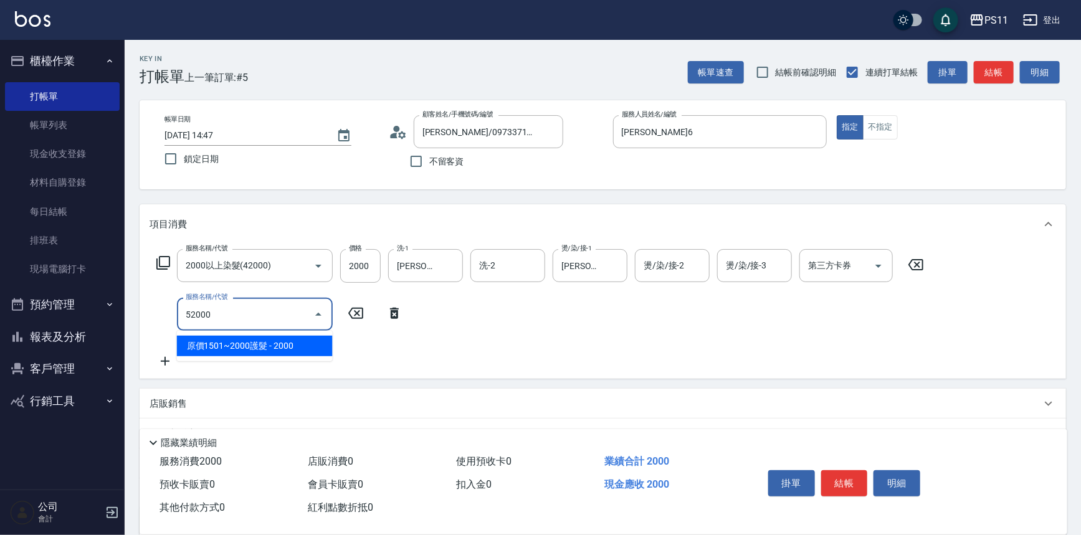
type input "原價1501~2000護髮(52000)"
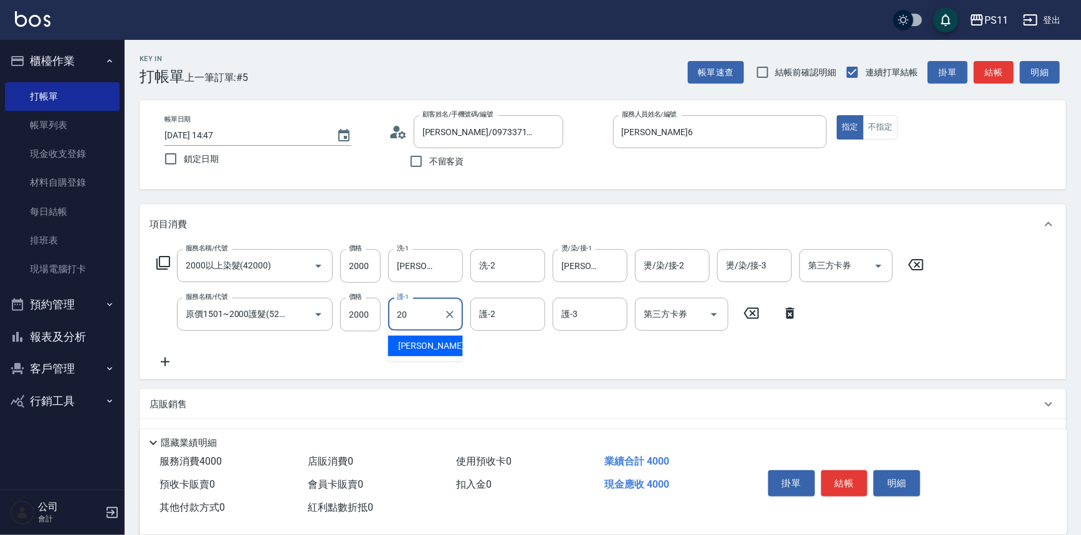
type input "[PERSON_NAME]-20"
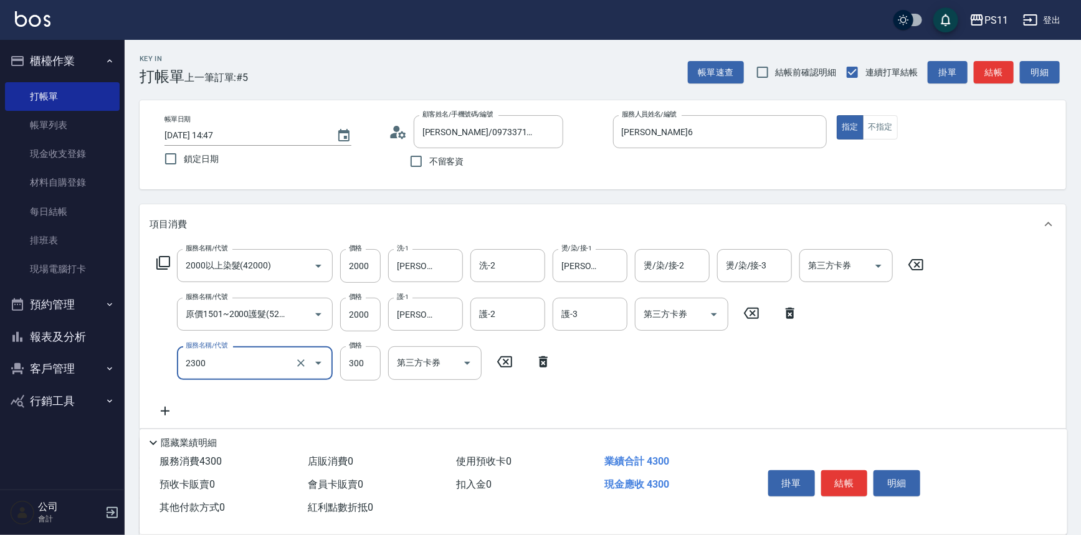
type input "剪髮(2300)"
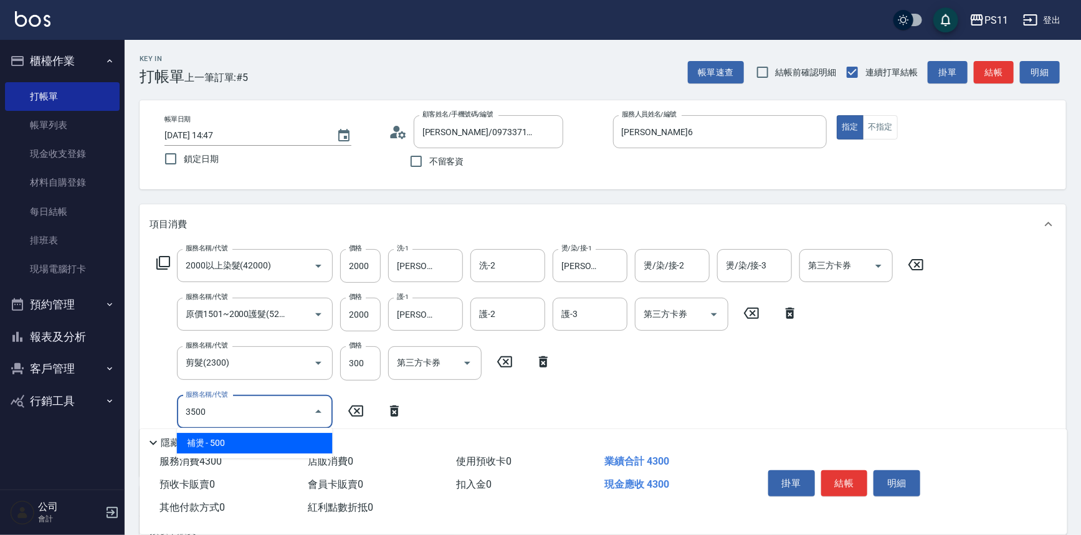
type input "補燙(3500)"
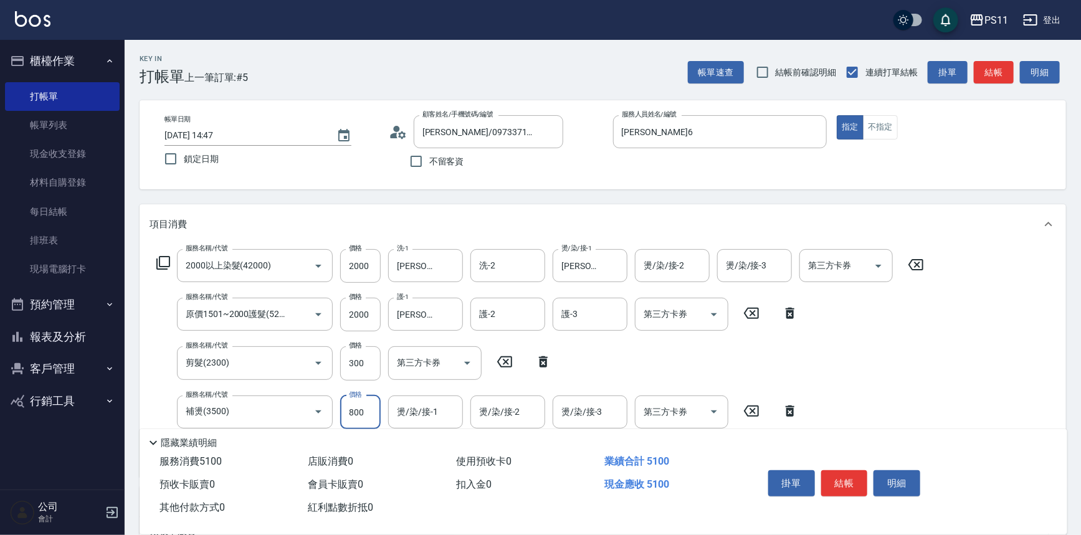
type input "800"
type input "[PERSON_NAME]-20"
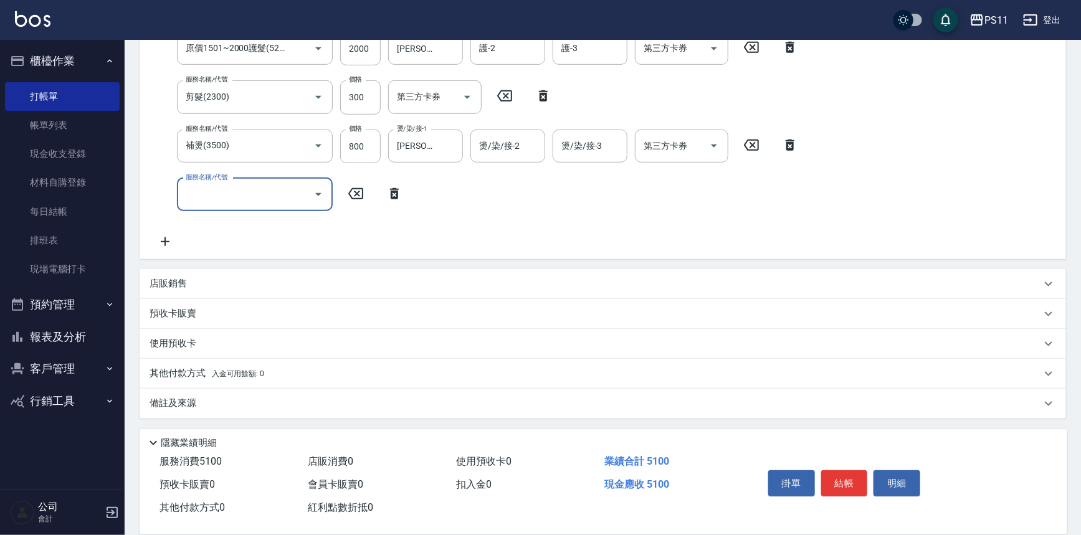
click at [187, 371] on p "其他付款方式 入金可用餘額: 0" at bounding box center [207, 374] width 115 height 14
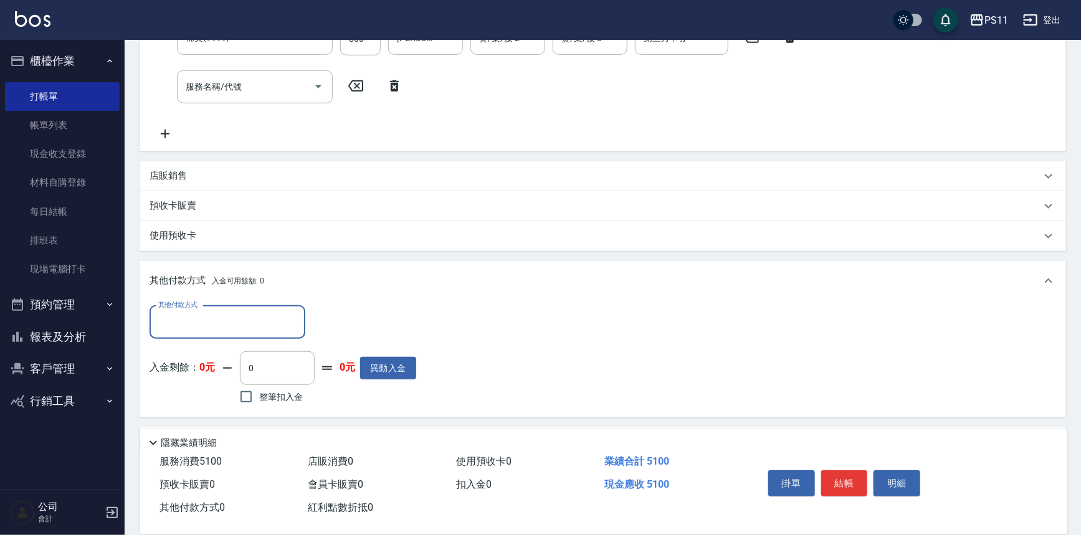
scroll to position [380, 0]
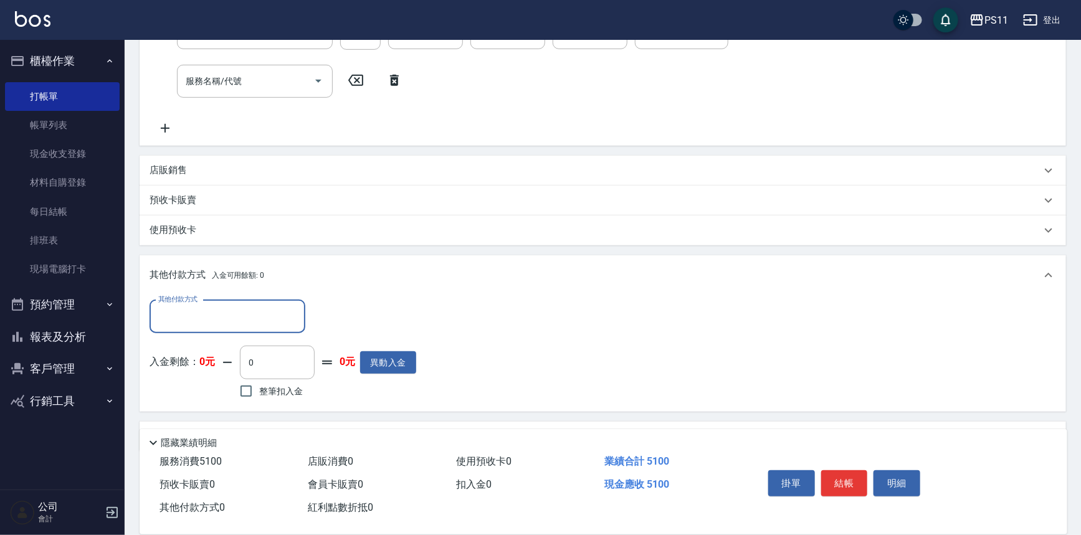
click at [227, 320] on input "其他付款方式" at bounding box center [227, 317] width 145 height 22
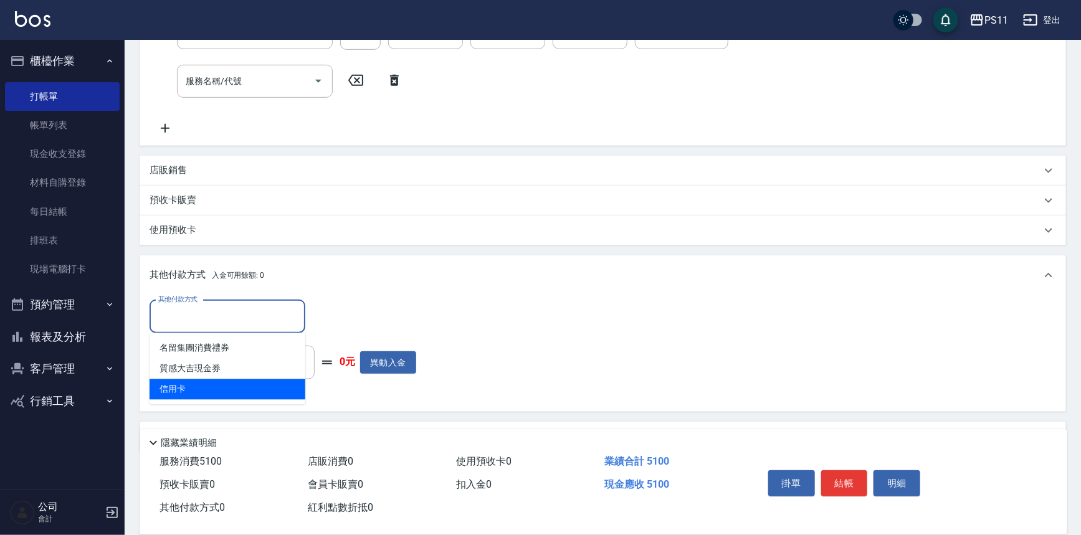
click at [227, 380] on span "信用卡" at bounding box center [228, 390] width 156 height 21
type input "信用卡"
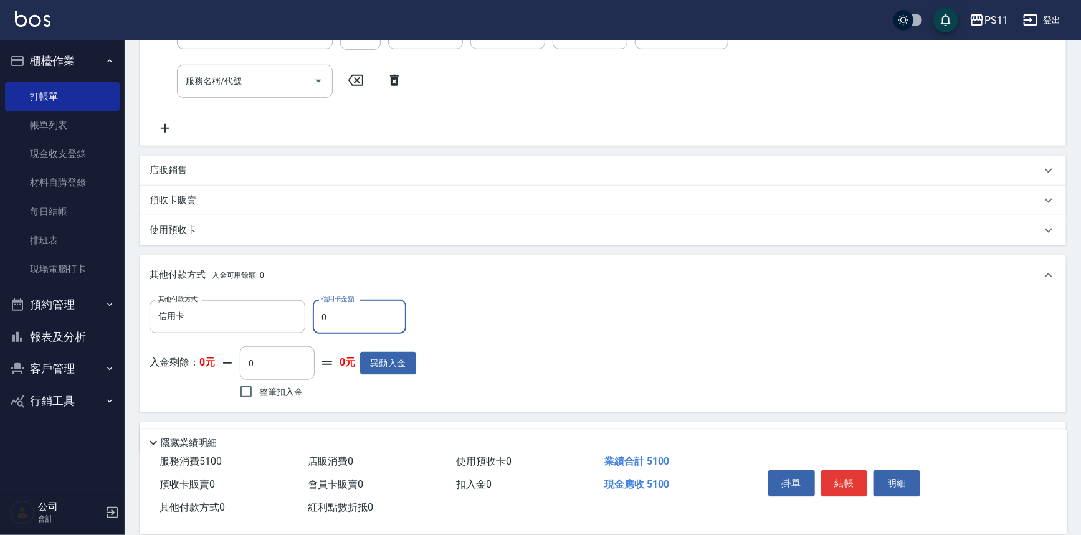
drag, startPoint x: 333, startPoint y: 317, endPoint x: 319, endPoint y: 316, distance: 13.7
click at [320, 316] on input "0" at bounding box center [359, 317] width 93 height 34
type input "5100"
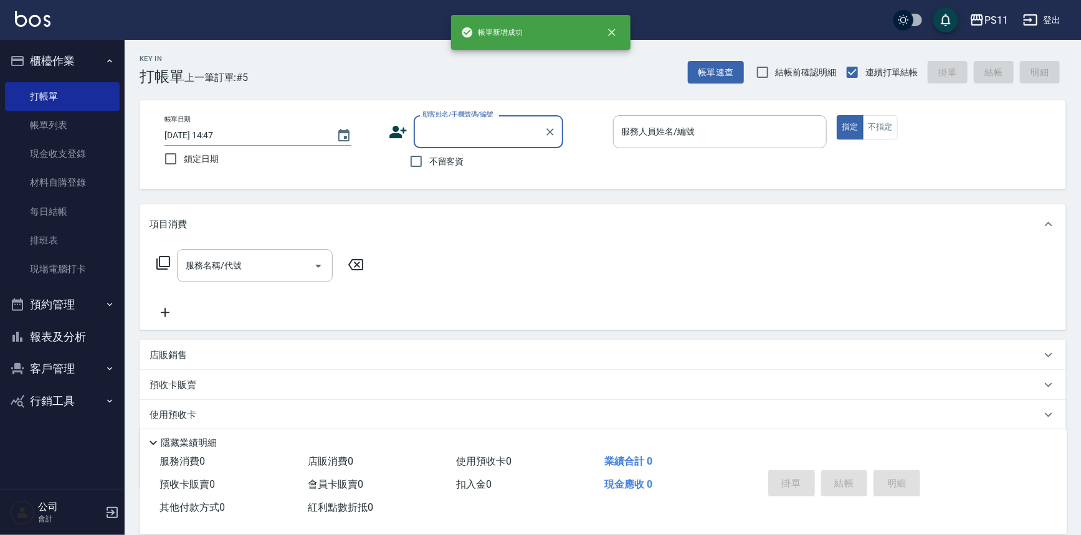
scroll to position [0, 0]
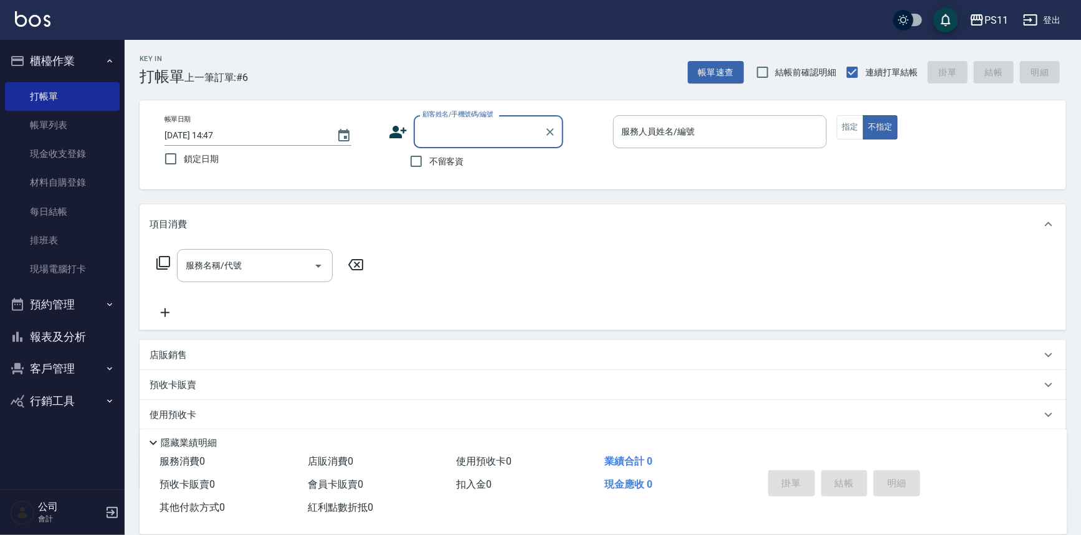
click at [97, 343] on button "報表及分析" at bounding box center [62, 337] width 115 height 32
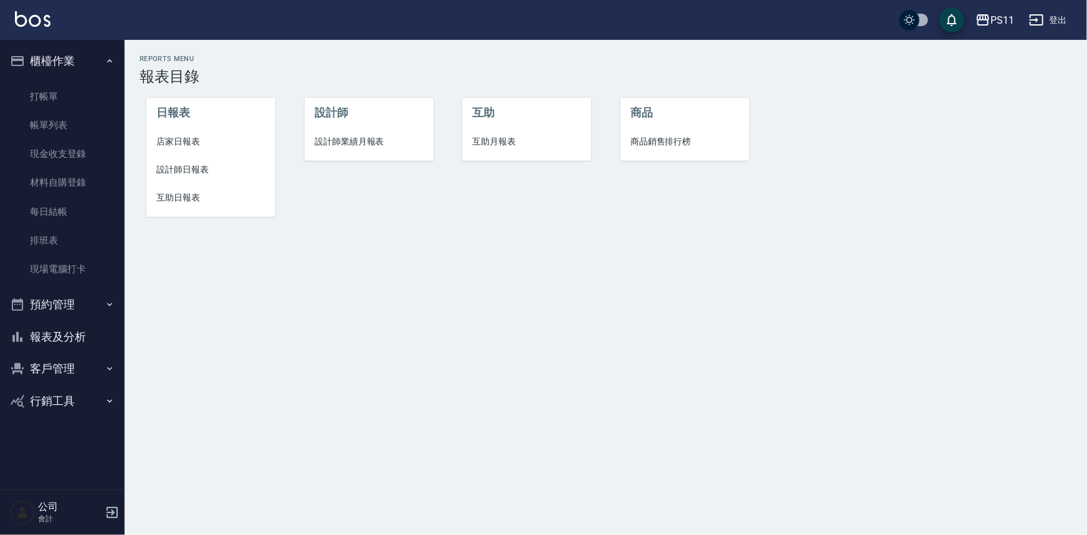
click at [197, 175] on span "設計師日報表" at bounding box center [210, 169] width 109 height 13
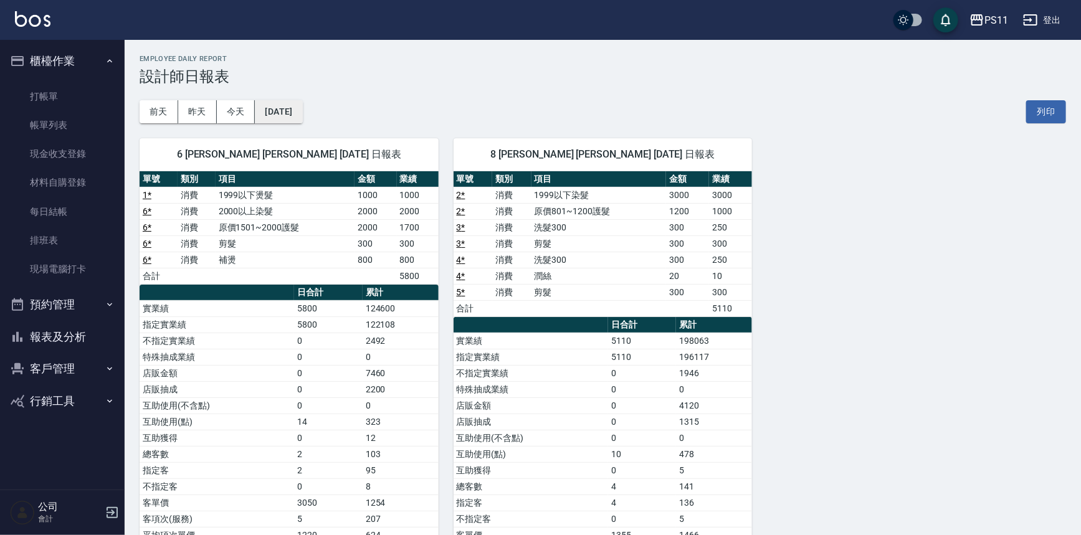
click at [297, 106] on button "[DATE]" at bounding box center [278, 111] width 47 height 23
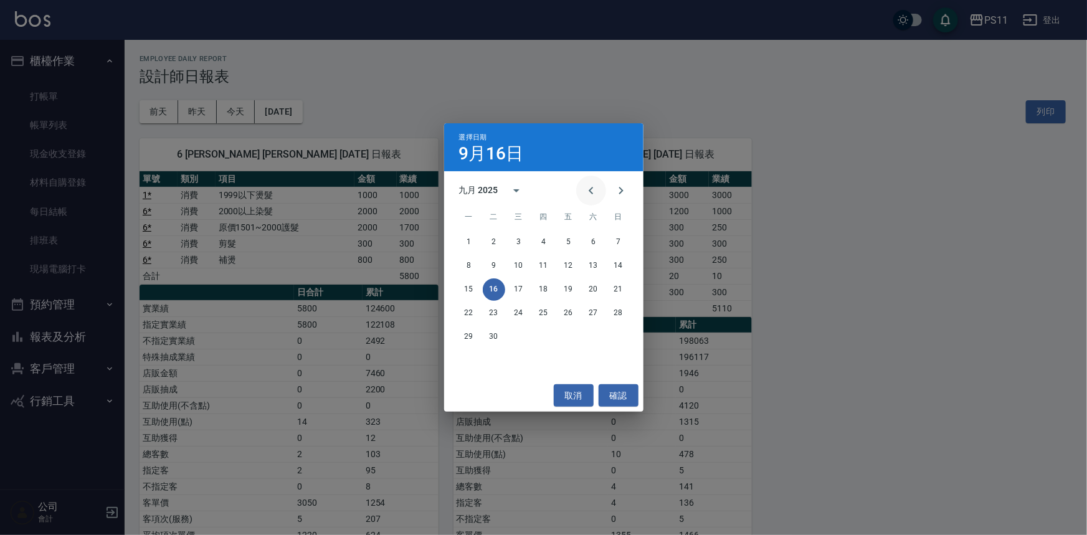
click at [590, 192] on icon "Previous month" at bounding box center [591, 190] width 4 height 7
click at [592, 294] on button "16" at bounding box center [594, 290] width 22 height 22
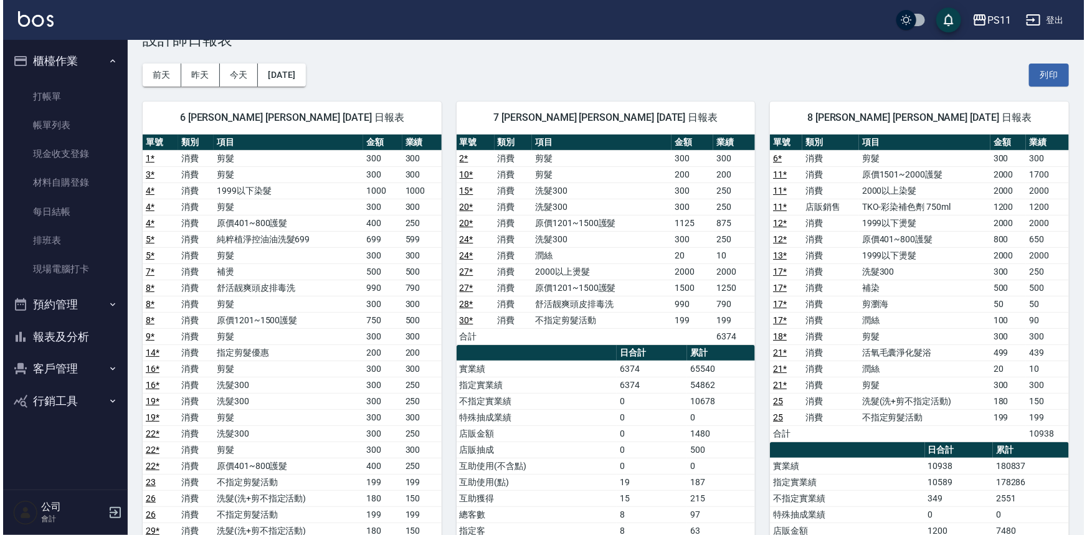
scroll to position [56, 0]
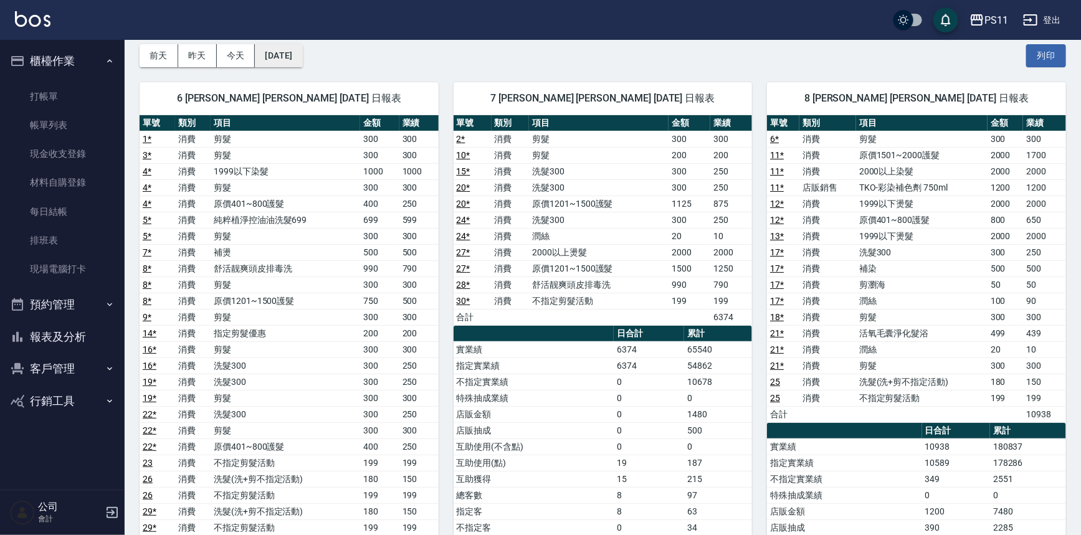
click at [292, 47] on button "[DATE]" at bounding box center [278, 55] width 47 height 23
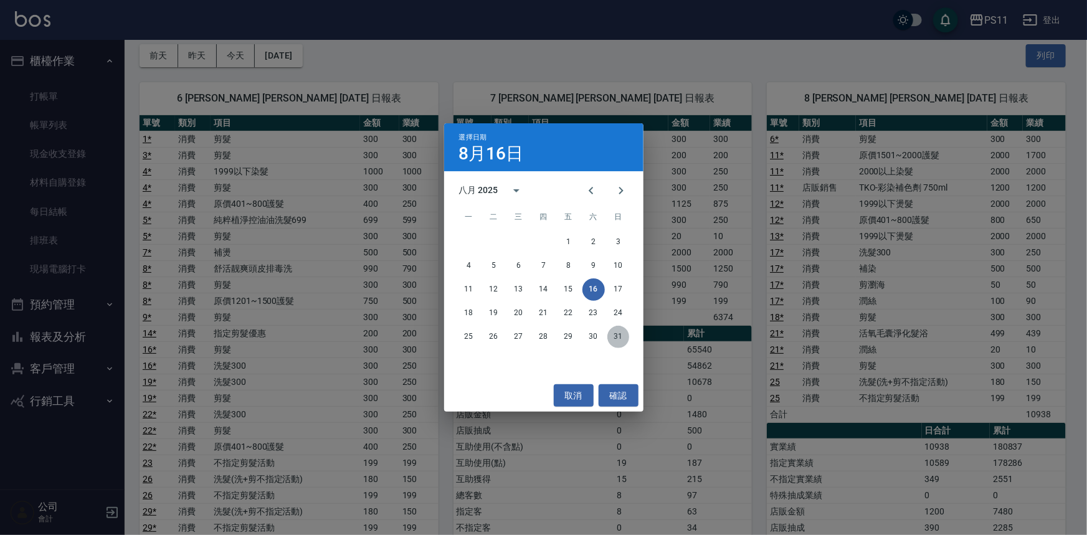
click at [616, 335] on button "31" at bounding box center [619, 337] width 22 height 22
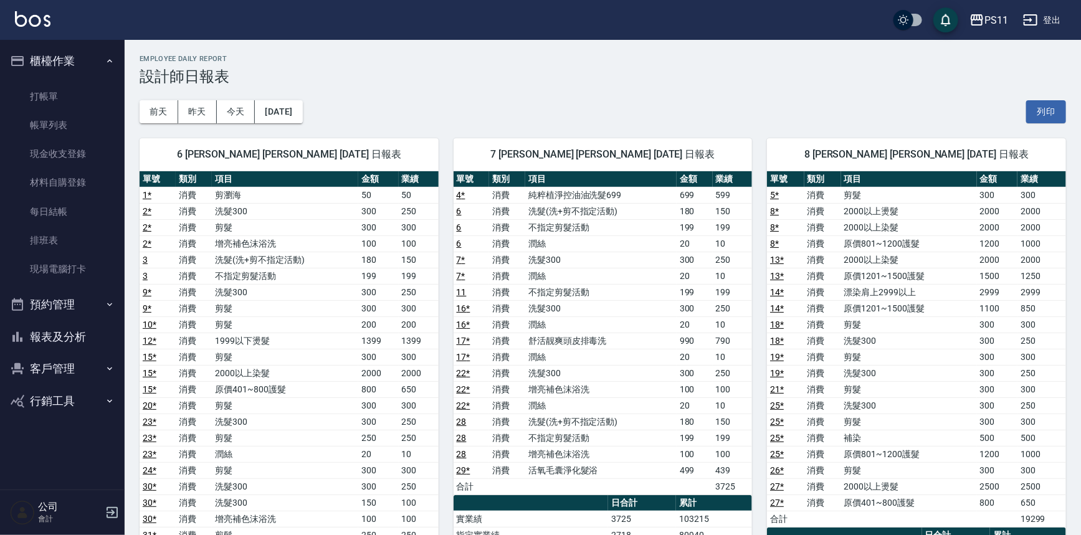
click at [59, 337] on button "報表及分析" at bounding box center [62, 337] width 115 height 32
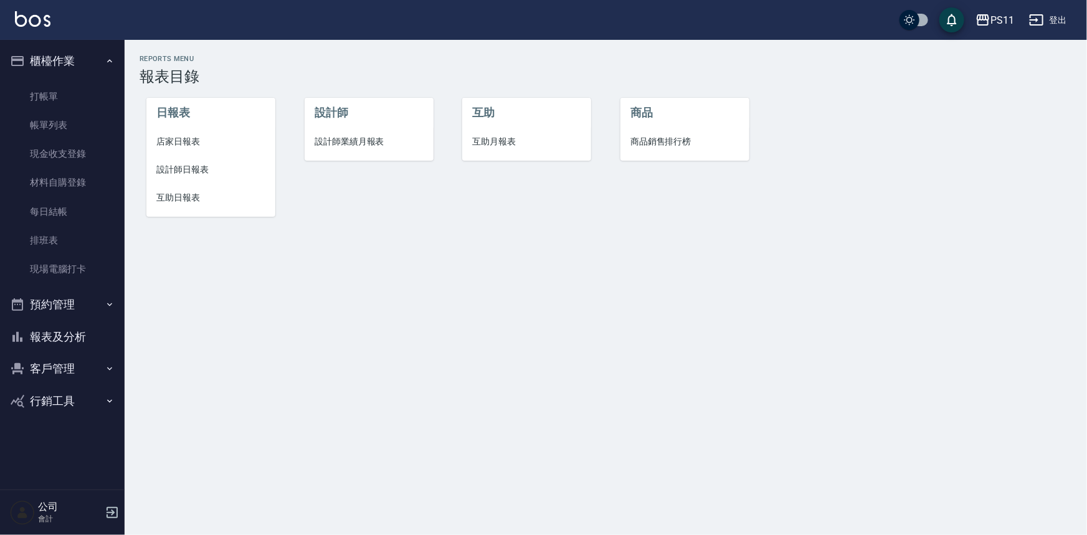
click at [170, 149] on li "店家日報表" at bounding box center [210, 142] width 129 height 28
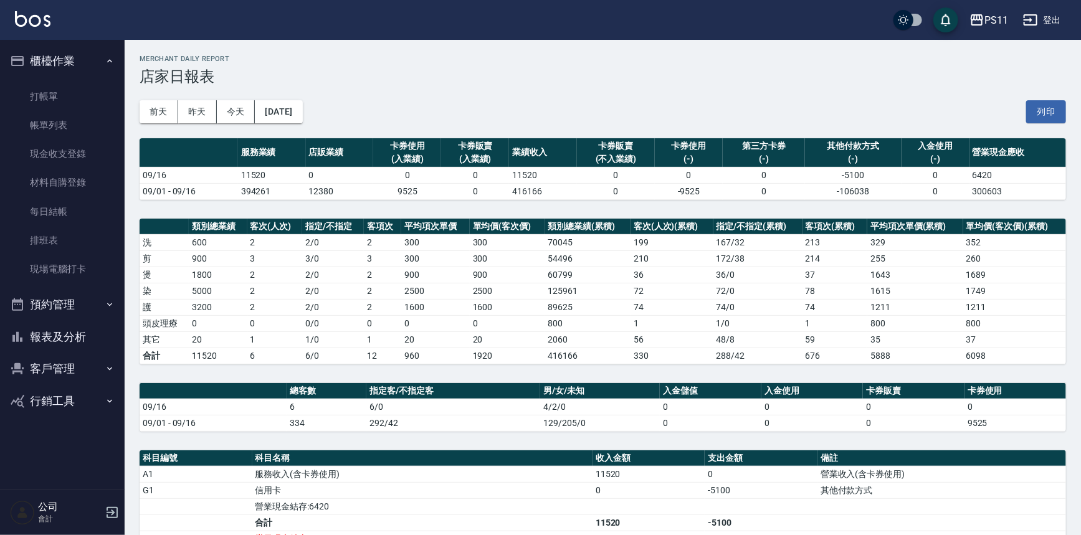
click at [80, 337] on button "報表及分析" at bounding box center [62, 337] width 115 height 32
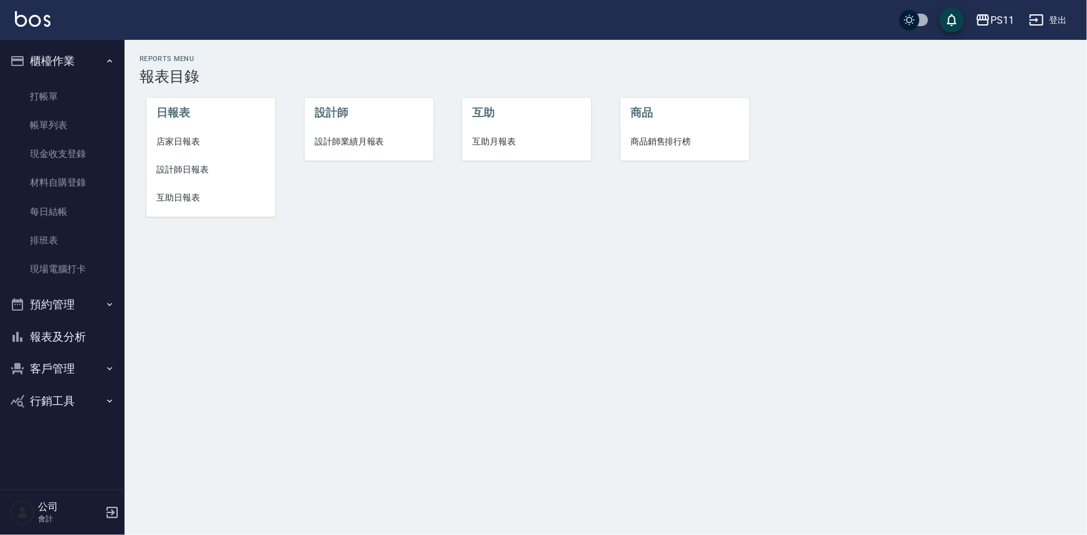
click at [200, 171] on span "設計師日報表" at bounding box center [210, 169] width 109 height 13
